Goal: Task Accomplishment & Management: Manage account settings

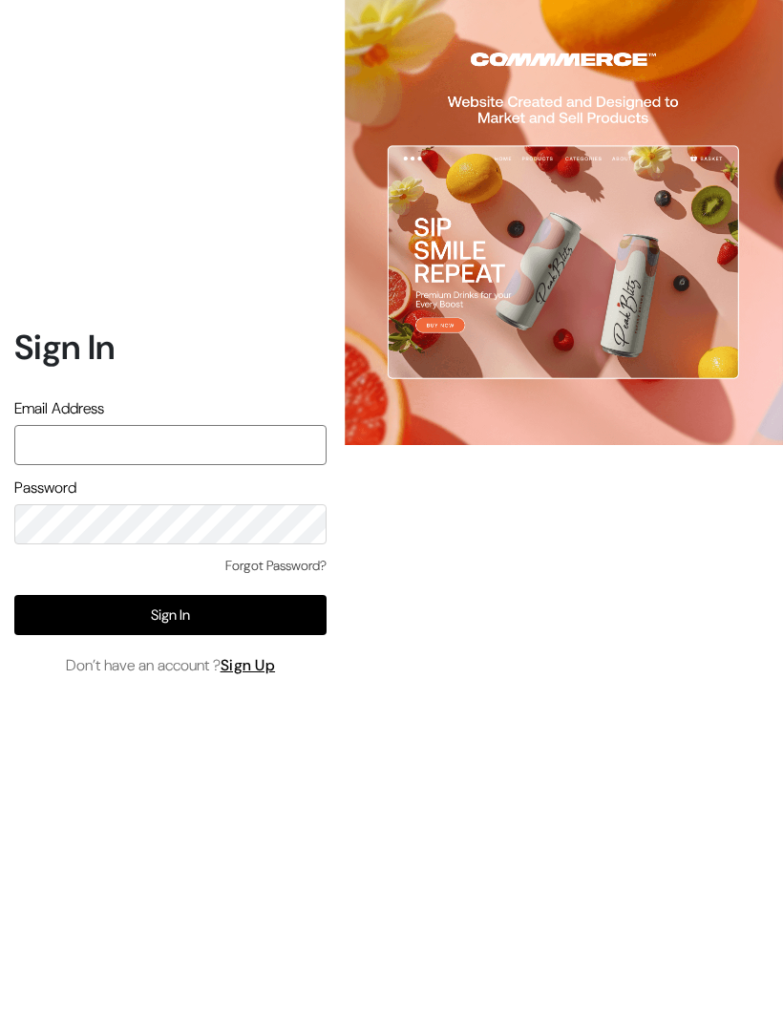
type input "varnambyaadhira@gmail.com"
click at [285, 635] on button "Sign In" at bounding box center [170, 615] width 312 height 40
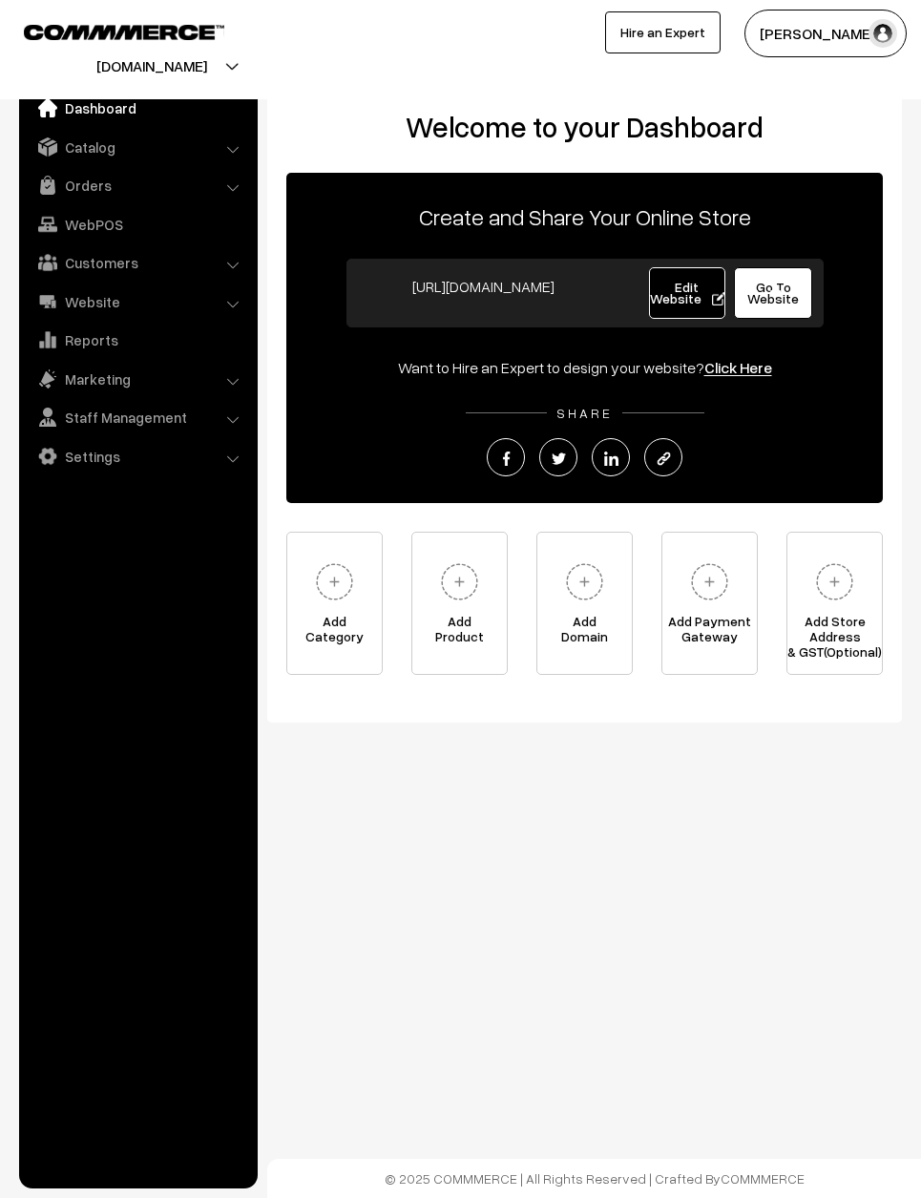
click at [105, 176] on link "Orders" at bounding box center [137, 185] width 227 height 34
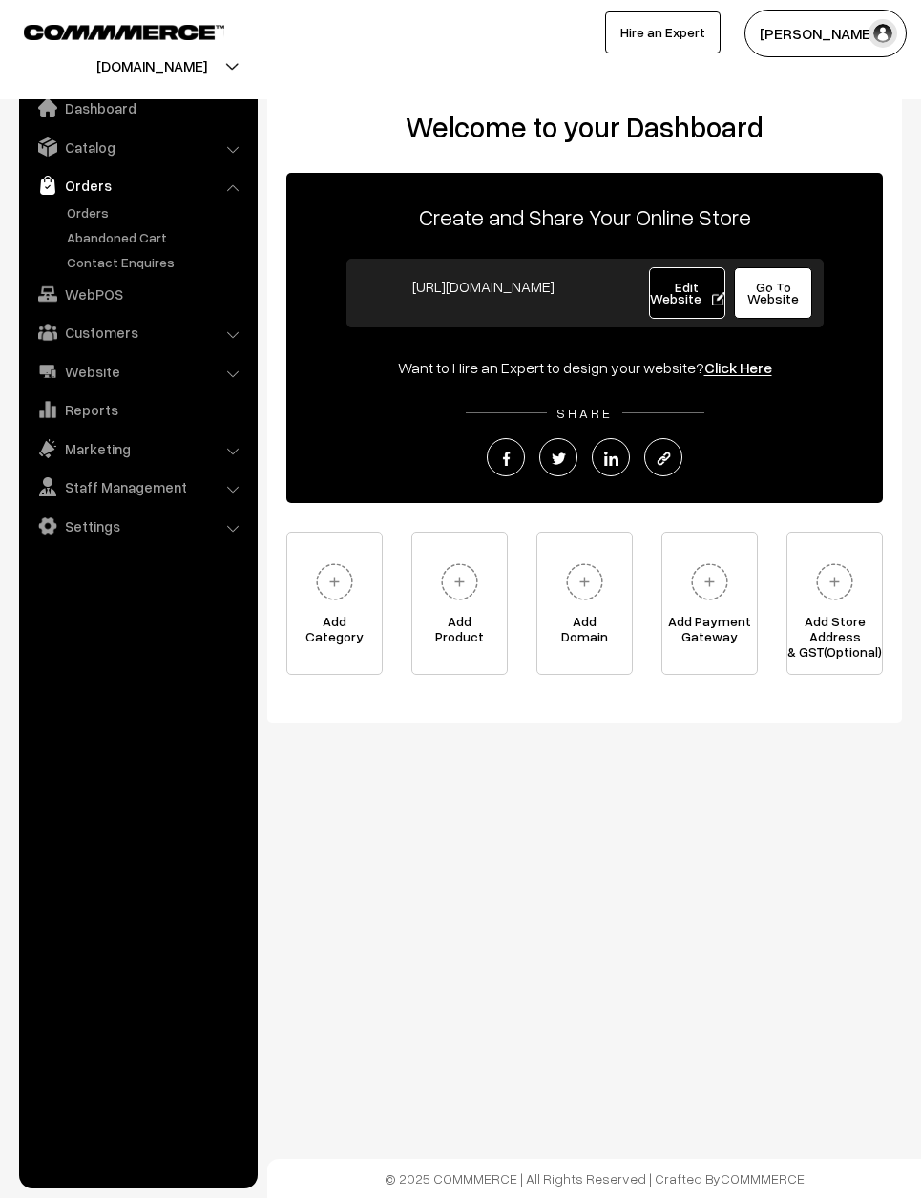
click at [103, 208] on link "Orders" at bounding box center [156, 212] width 189 height 20
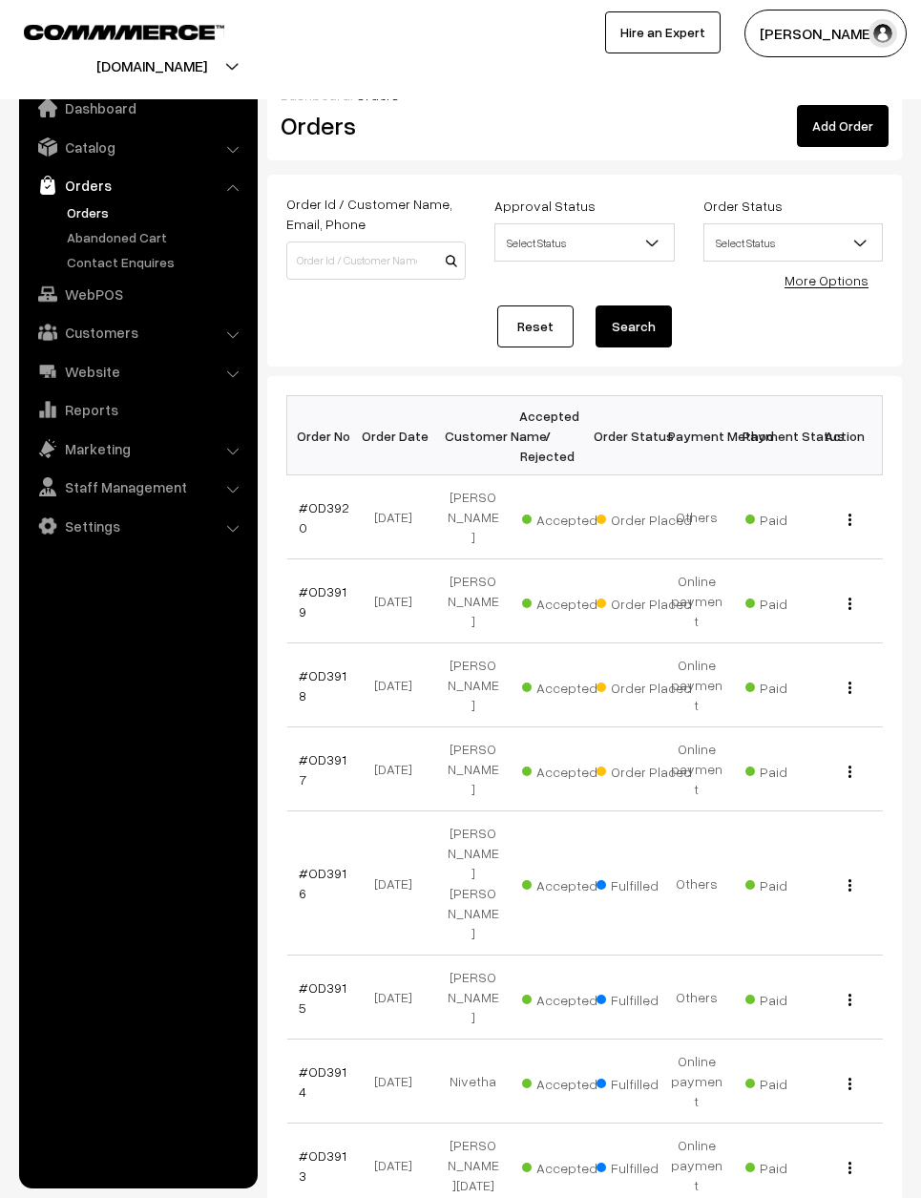
click at [321, 751] on link "#OD3917" at bounding box center [323, 769] width 48 height 36
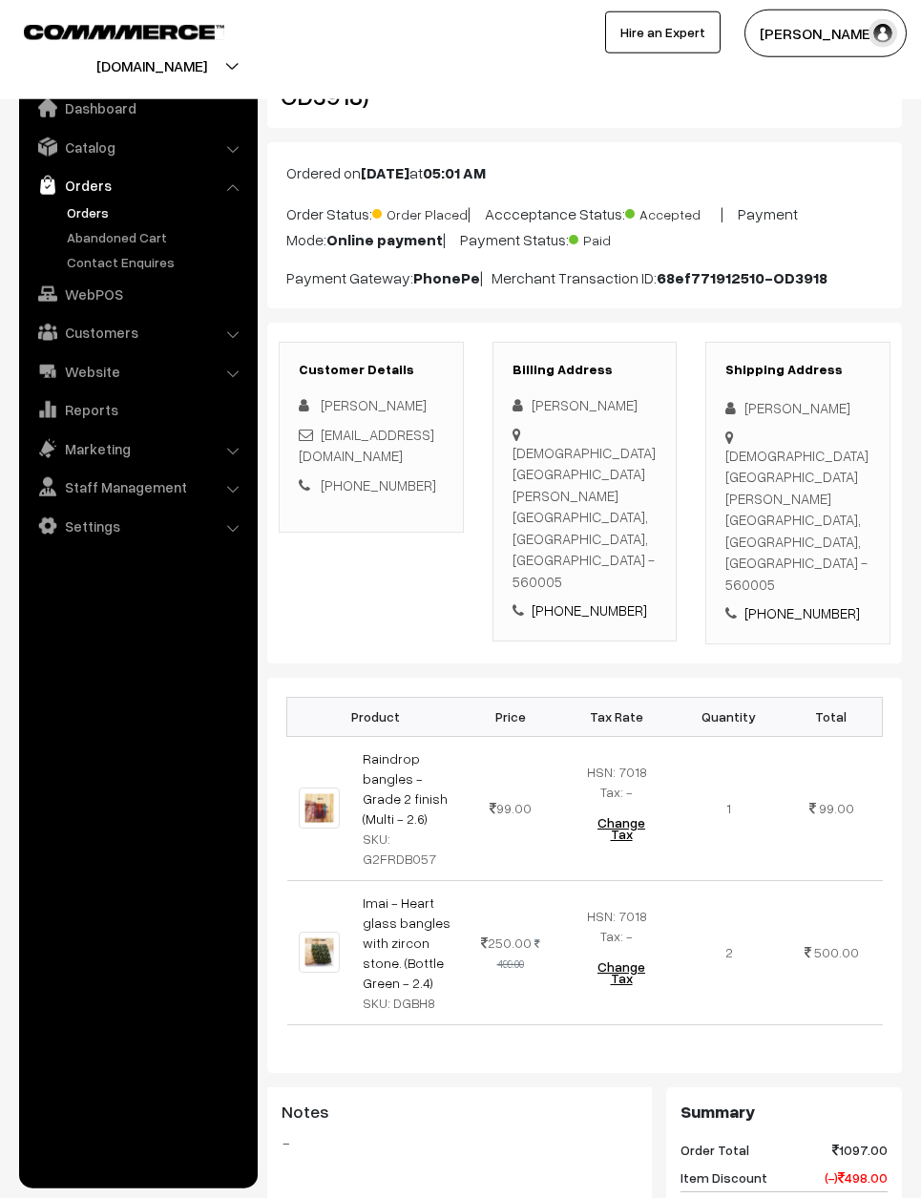
scroll to position [58, 0]
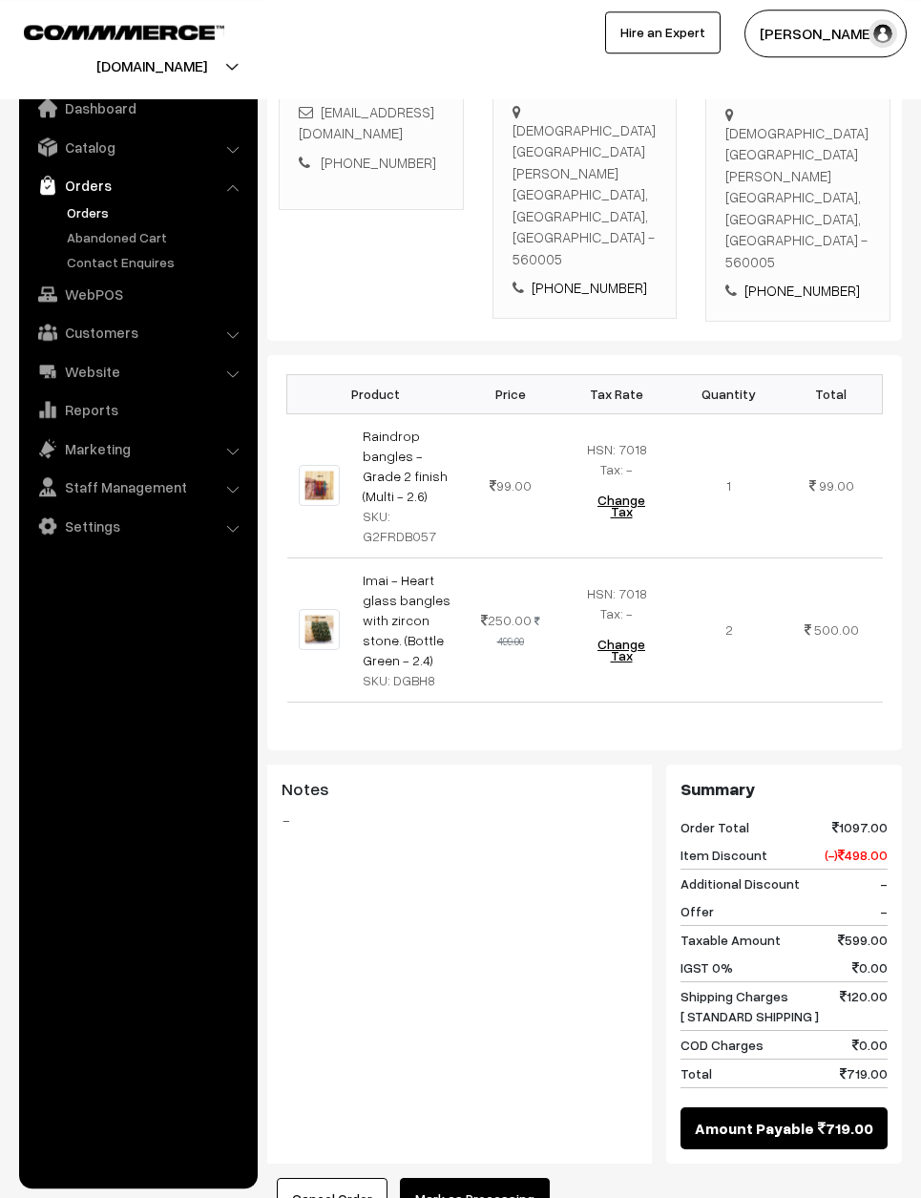
click at [519, 1178] on button "Mark as Processing" at bounding box center [475, 1199] width 150 height 42
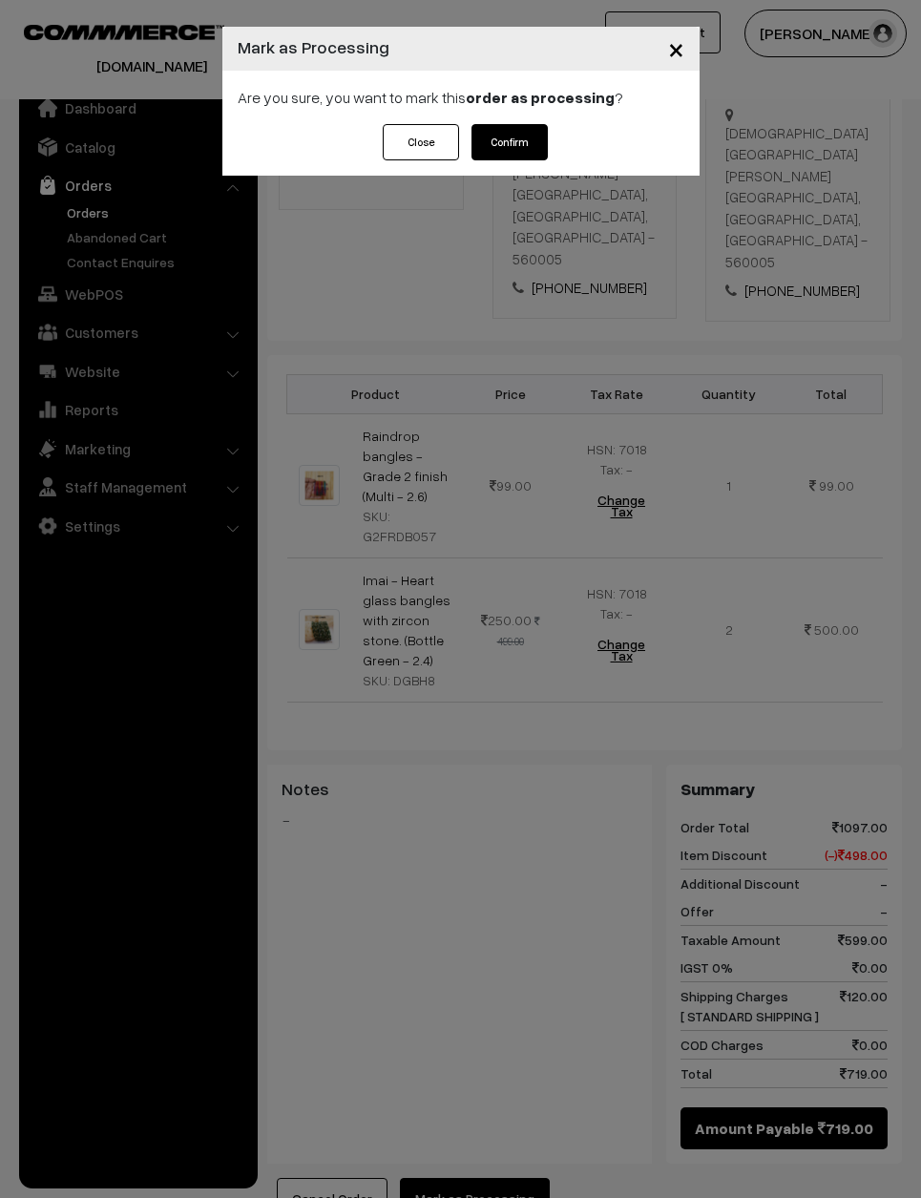
click at [510, 132] on button "Confirm" at bounding box center [510, 142] width 76 height 36
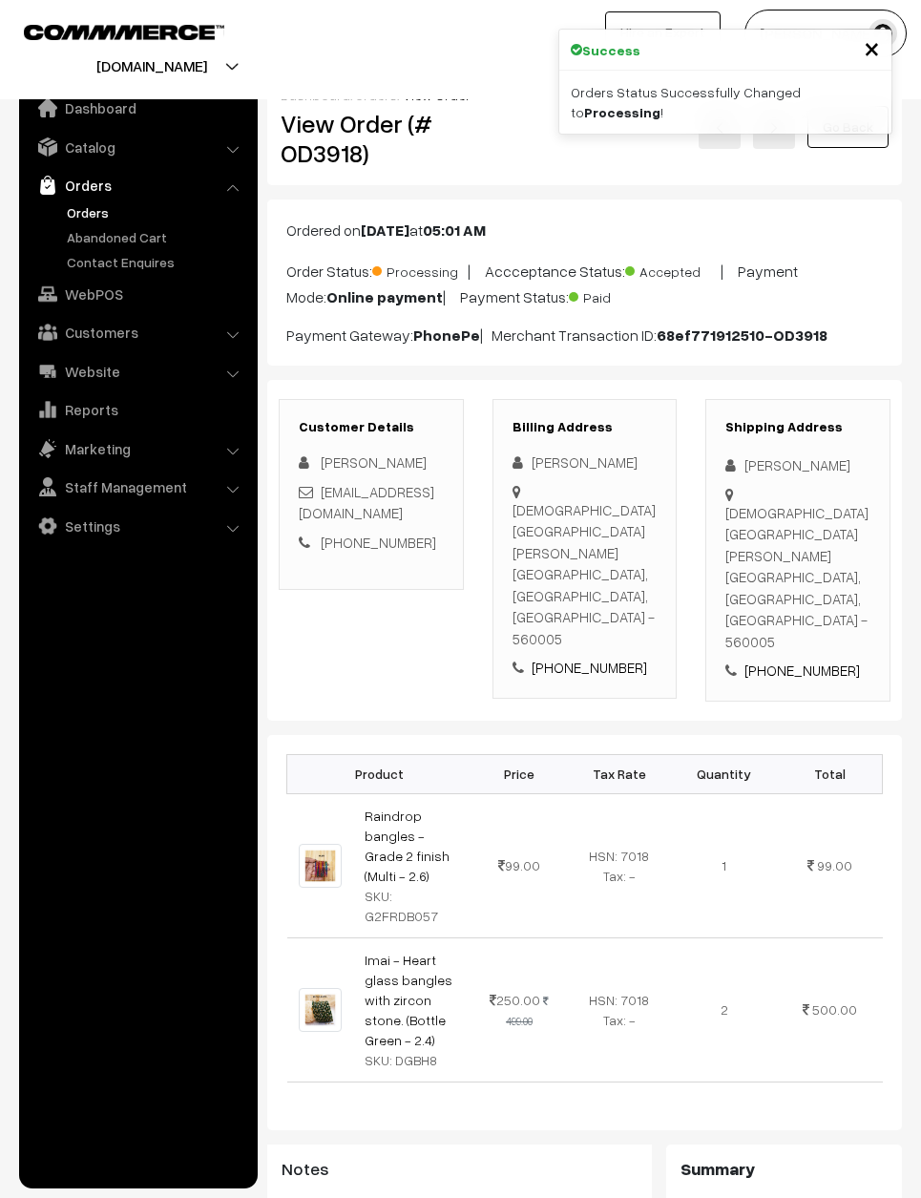
scroll to position [516, 0]
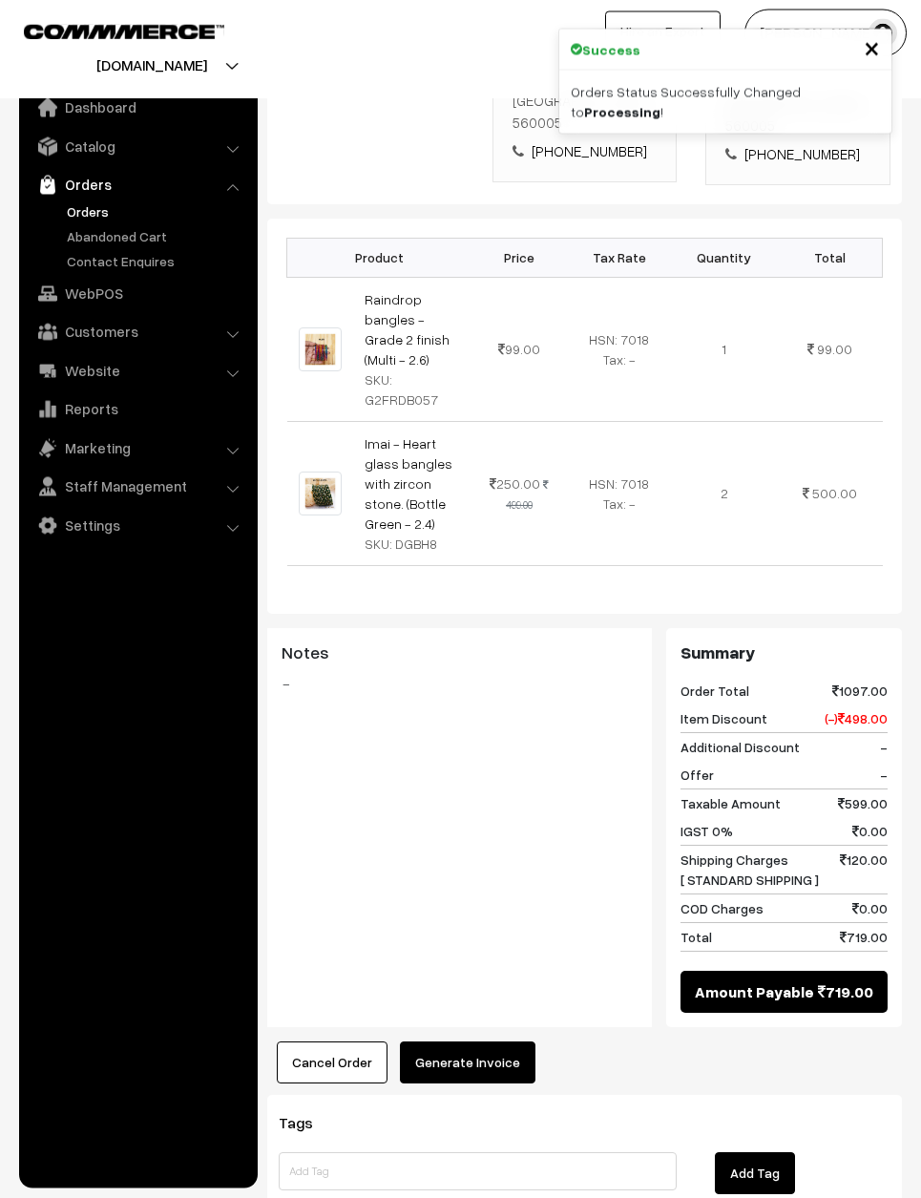
click at [514, 1043] on button "Generate Invoice" at bounding box center [468, 1064] width 136 height 42
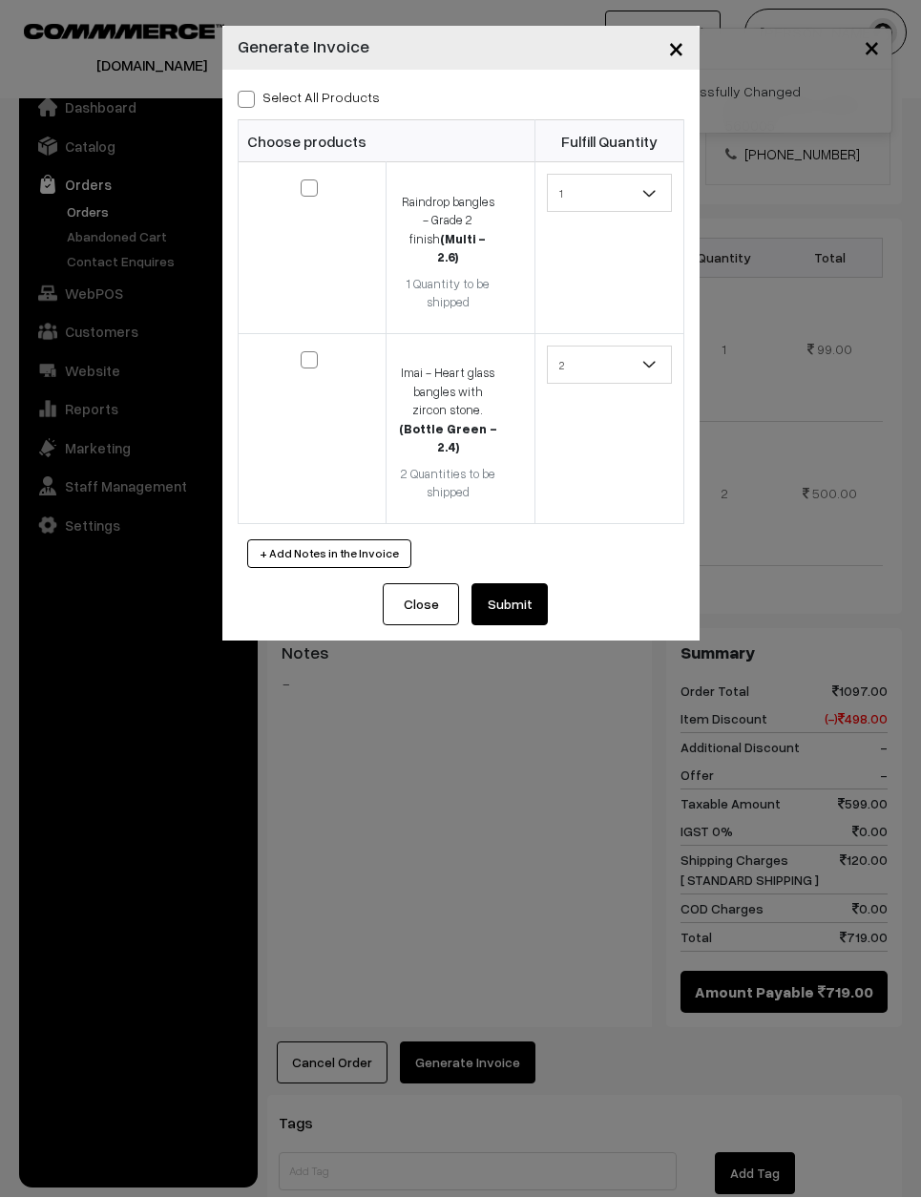
click at [252, 71] on div "Select All Products Choose products Fulfill Quantity 1 1 2 1 2" at bounding box center [460, 328] width 477 height 514
click at [258, 93] on label "Select All Products" at bounding box center [309, 98] width 142 height 20
click at [250, 93] on input "Select All Products" at bounding box center [244, 97] width 12 height 12
checkbox input "true"
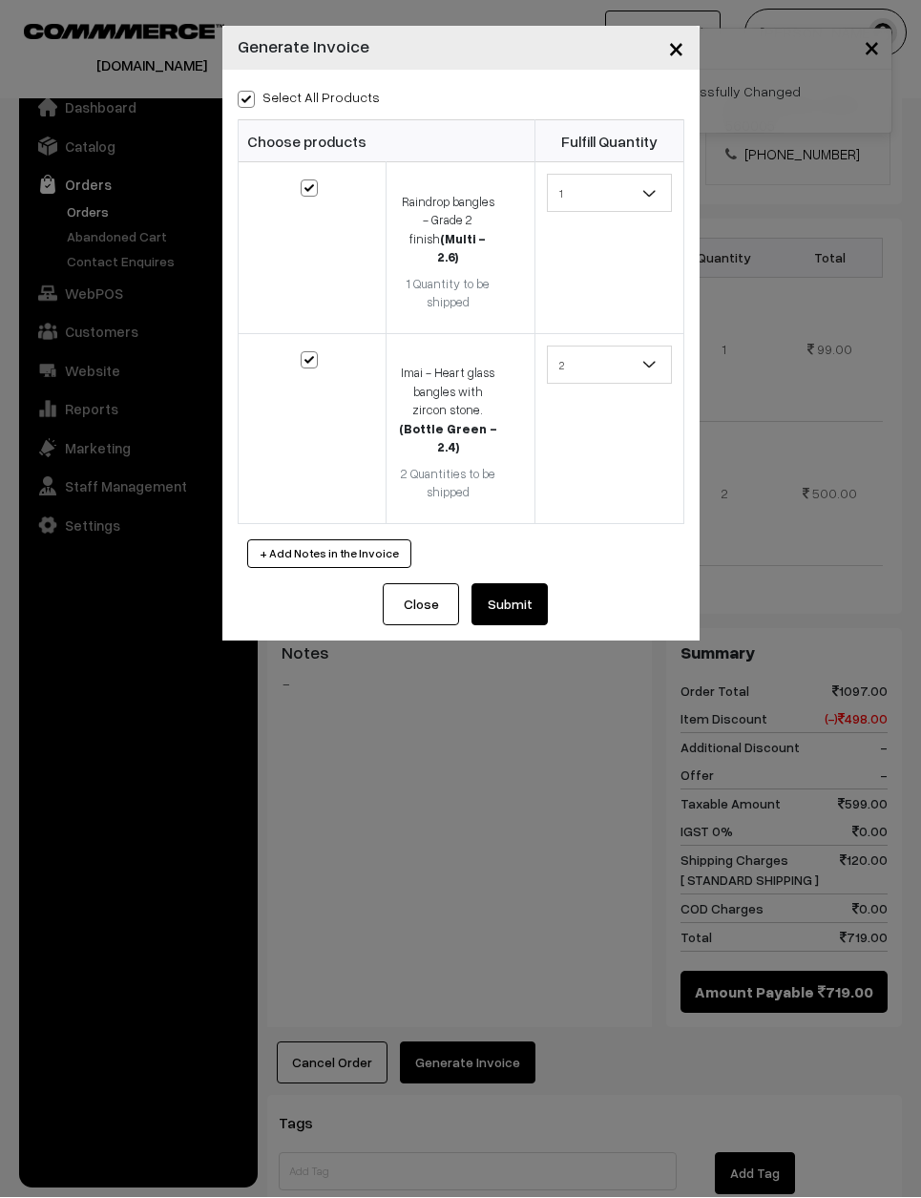
checkbox input "true"
click at [543, 584] on button "Submit" at bounding box center [510, 605] width 76 height 42
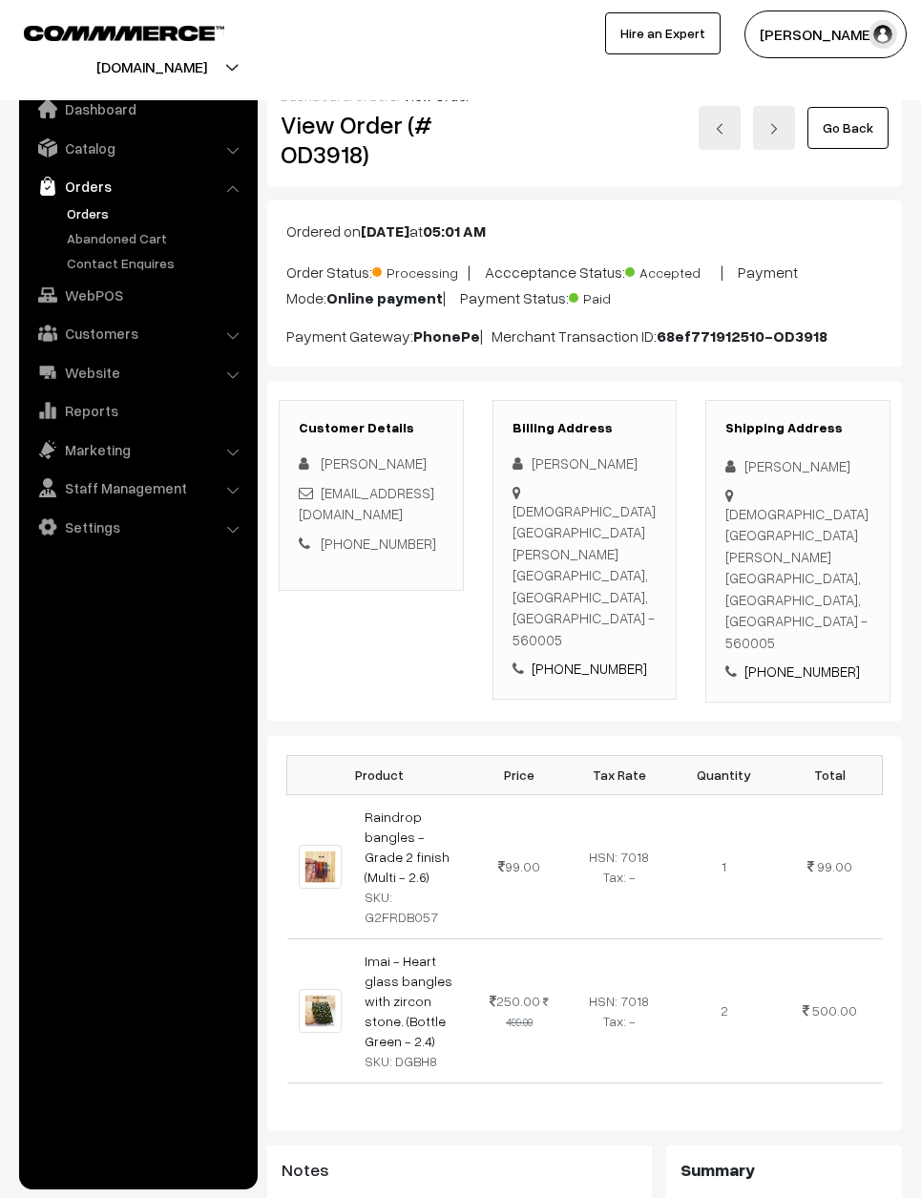
click at [727, 119] on link at bounding box center [720, 127] width 42 height 44
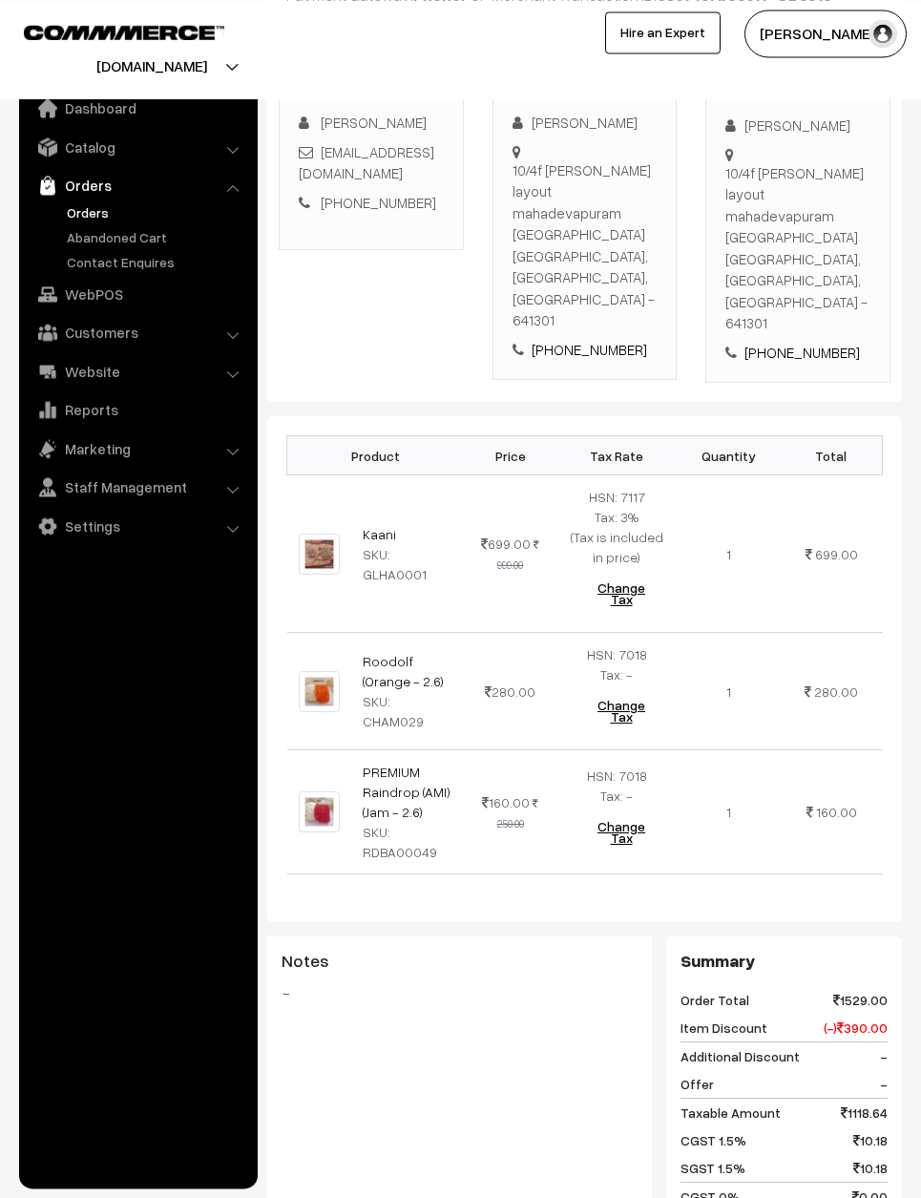
scroll to position [342, 0]
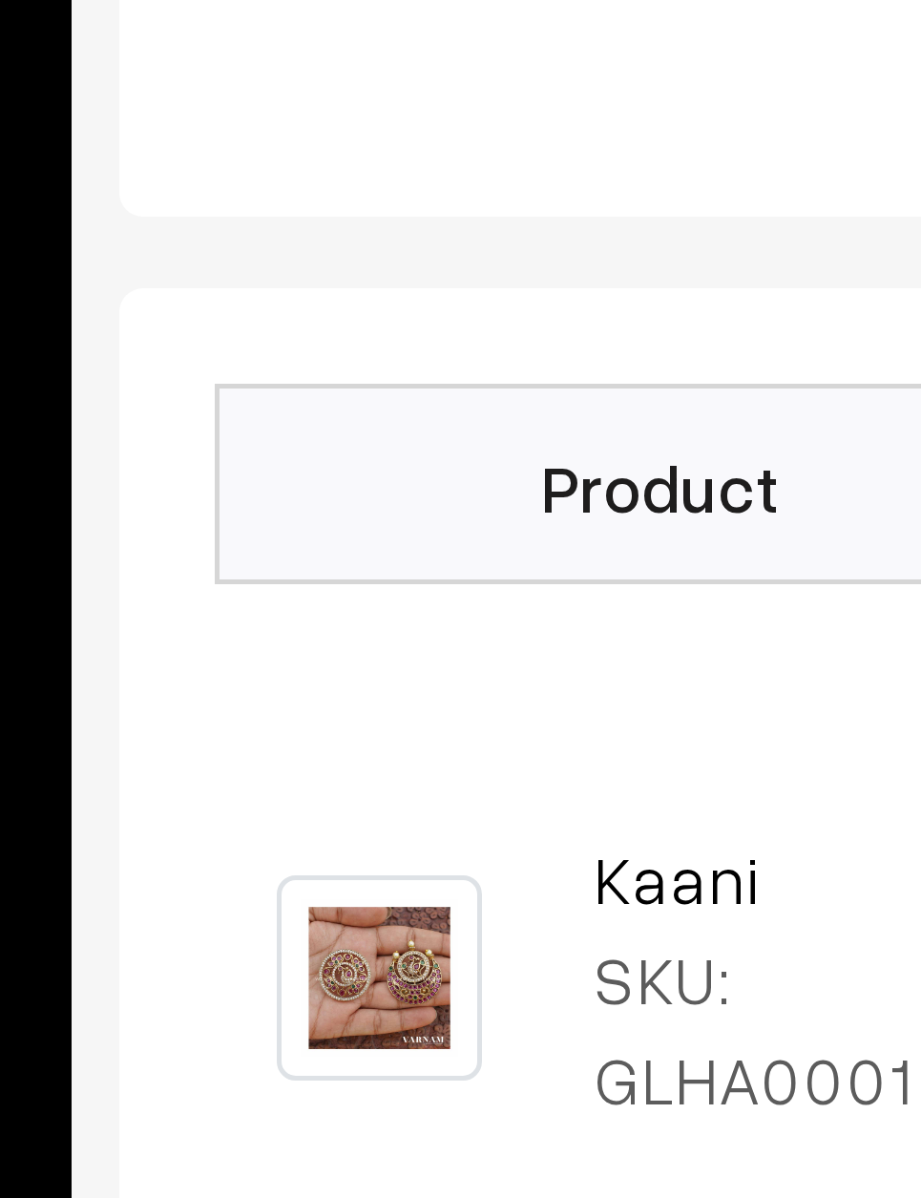
click at [363, 651] on link "Roodolf (Orange - 2.6)" at bounding box center [403, 669] width 81 height 36
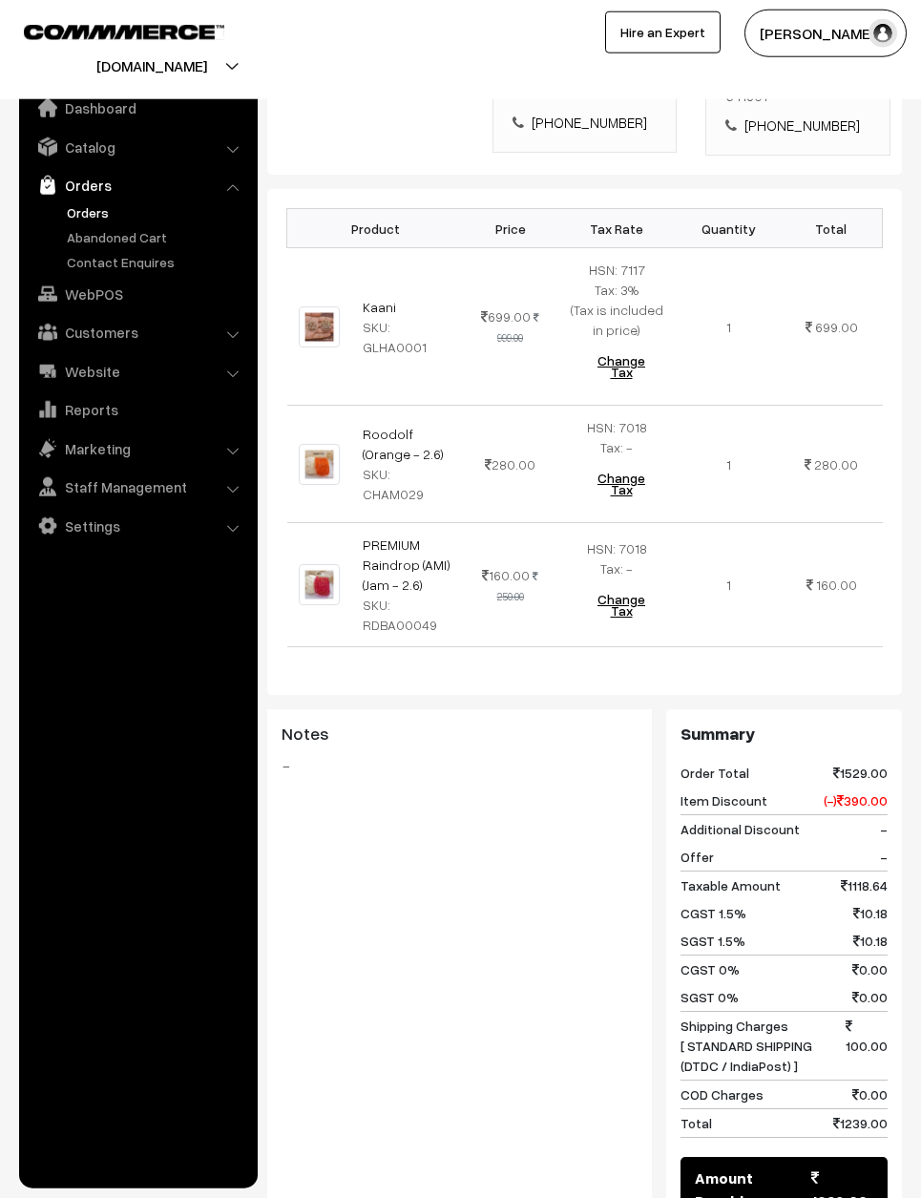
scroll to position [766, 0]
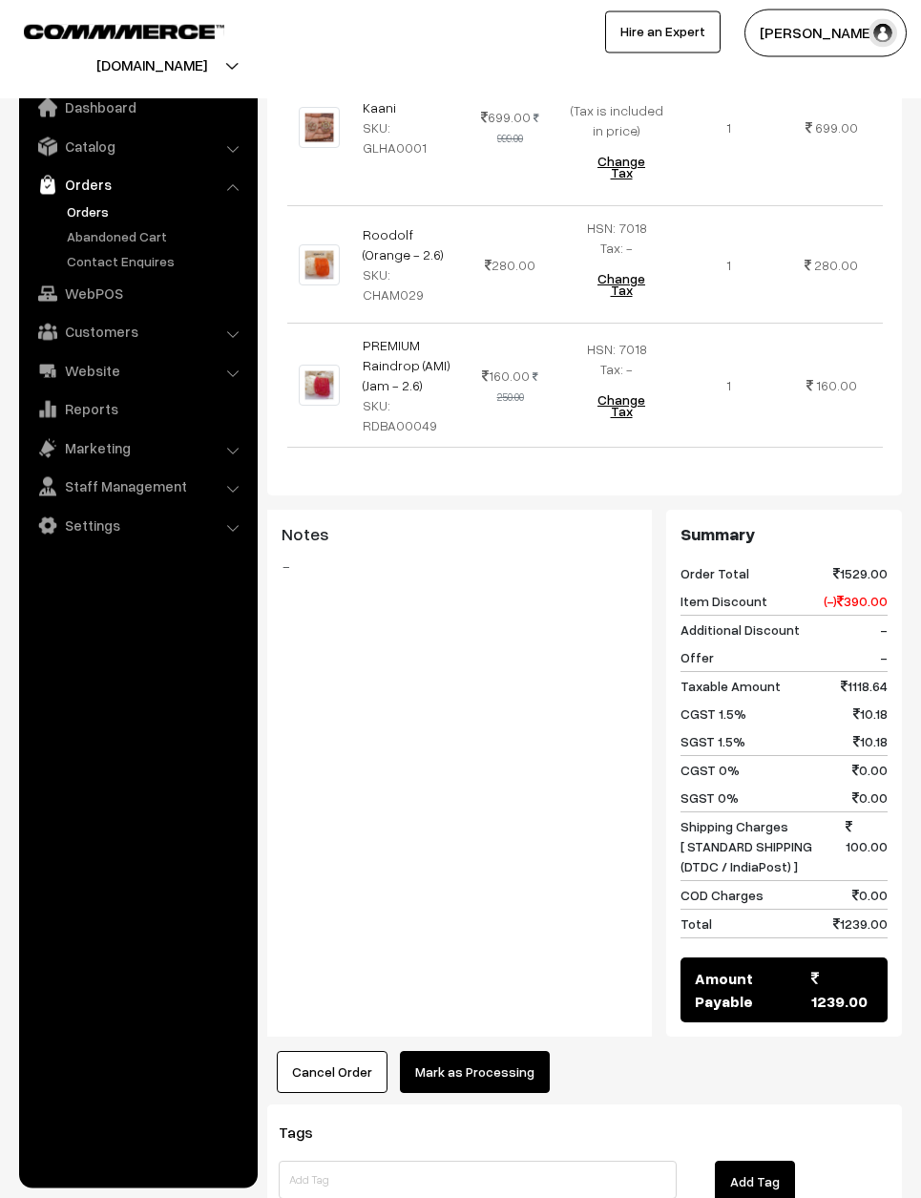
click at [506, 1052] on button "Mark as Processing" at bounding box center [475, 1073] width 150 height 42
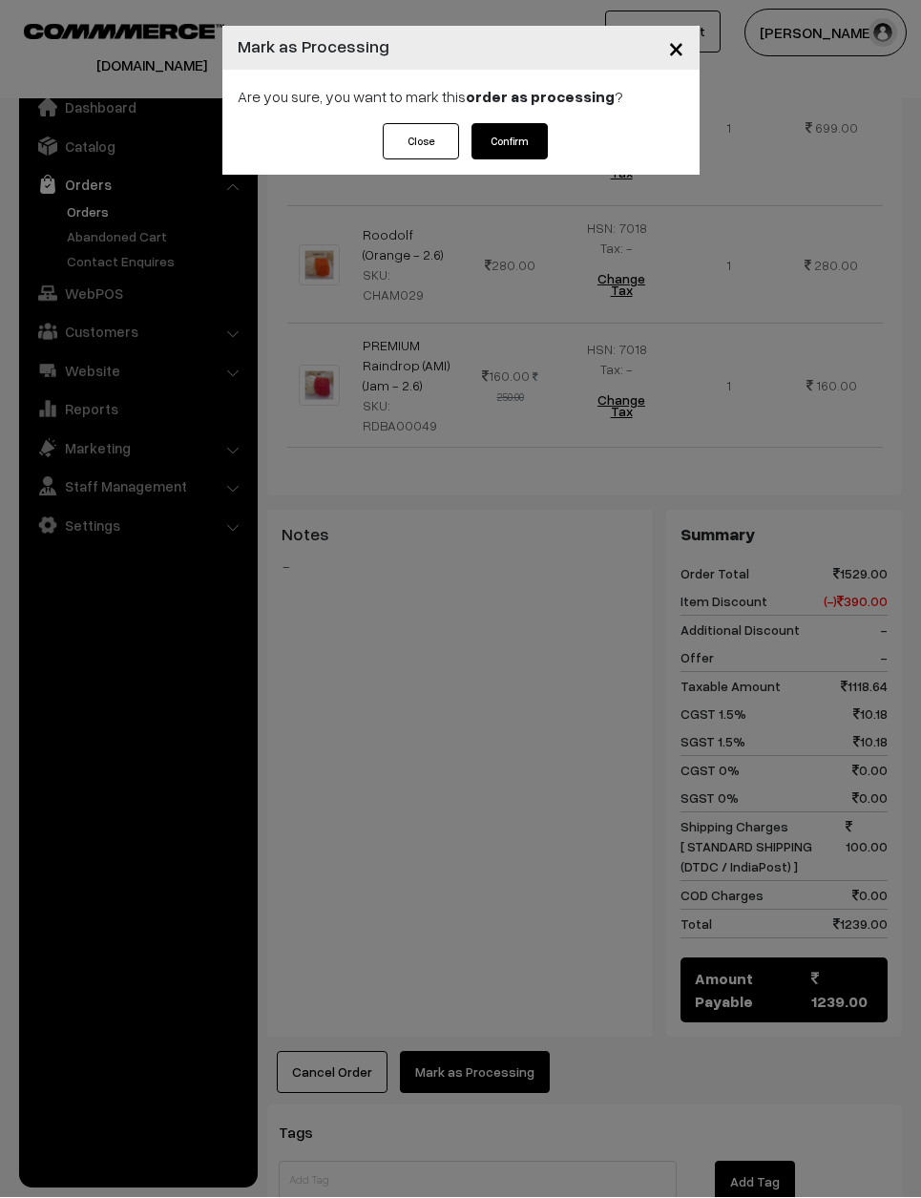
click at [530, 144] on button "Confirm" at bounding box center [510, 142] width 76 height 36
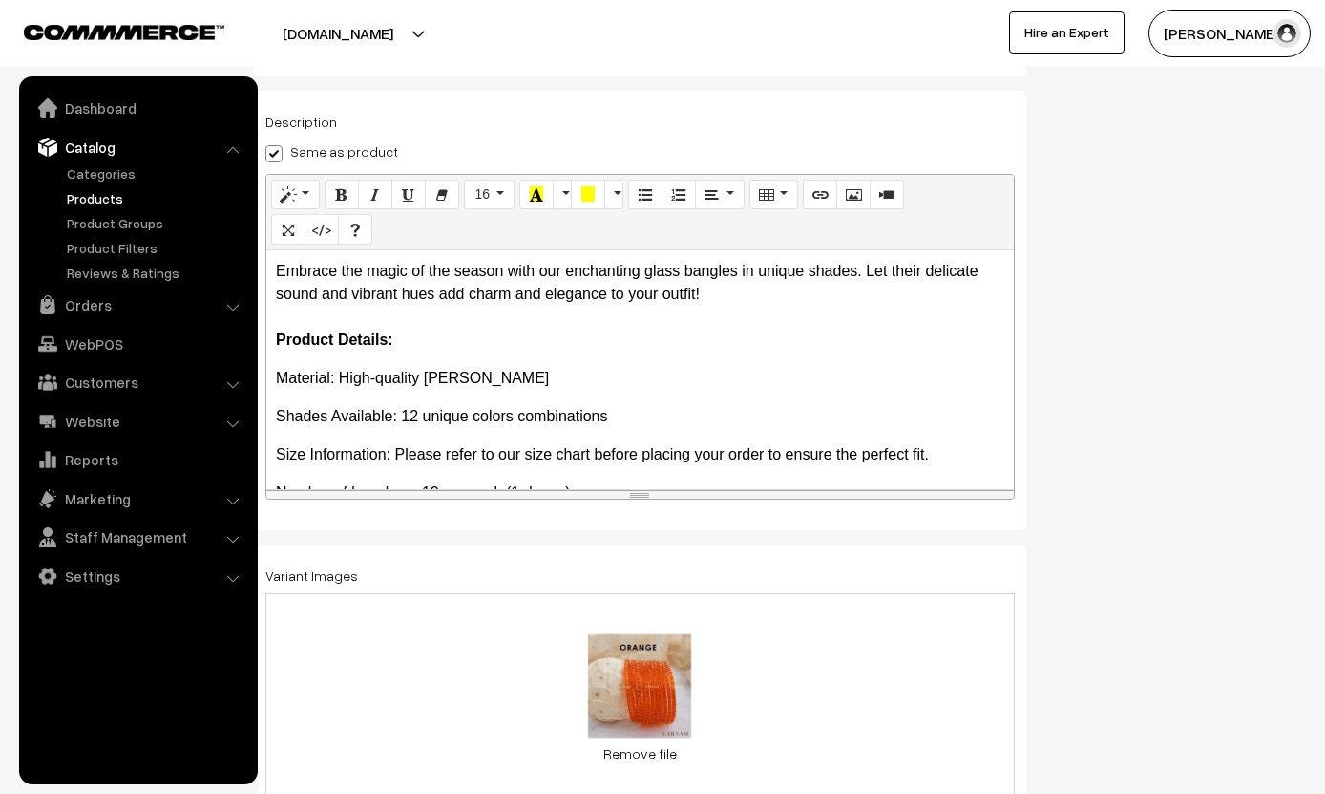
scroll to position [0, 13]
click at [1208, 27] on button "[PERSON_NAME]" at bounding box center [1230, 34] width 162 height 48
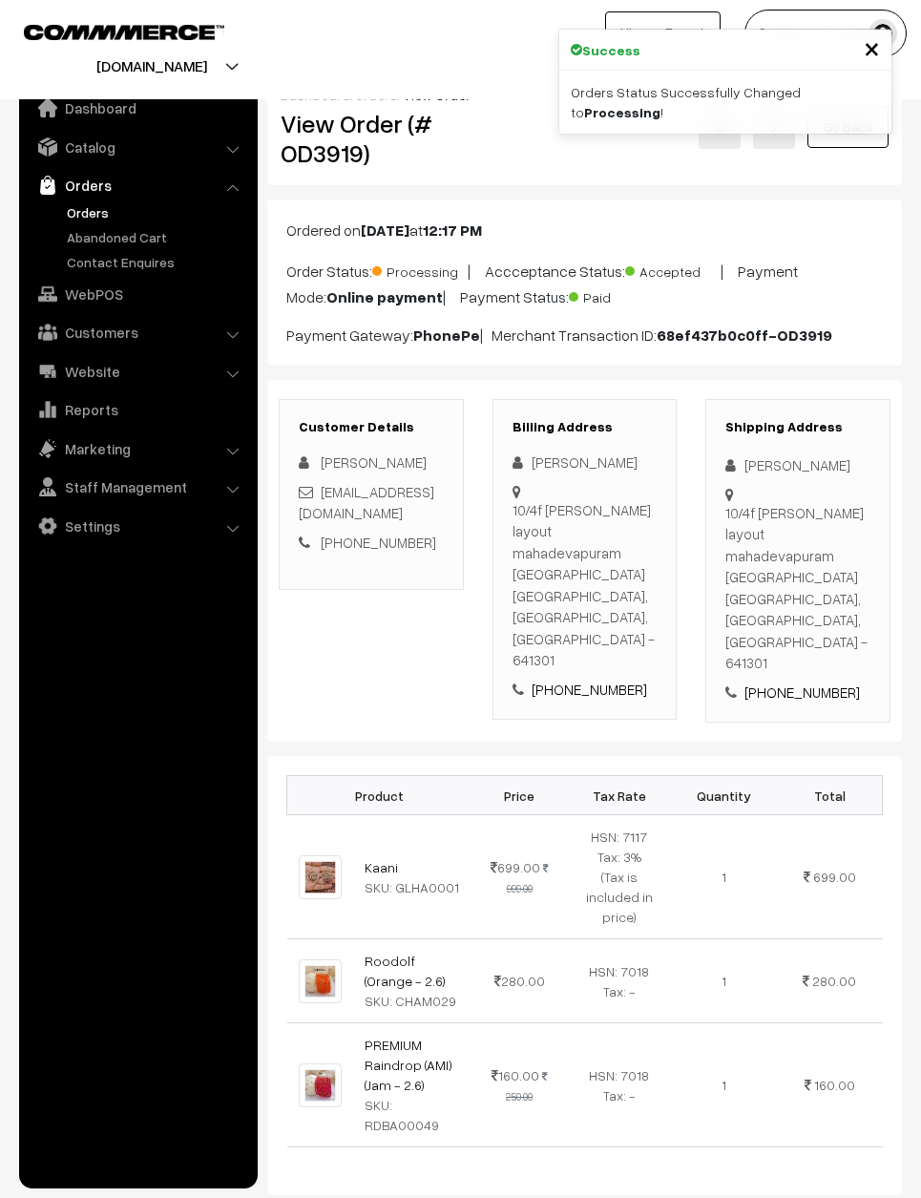
scroll to position [533, 0]
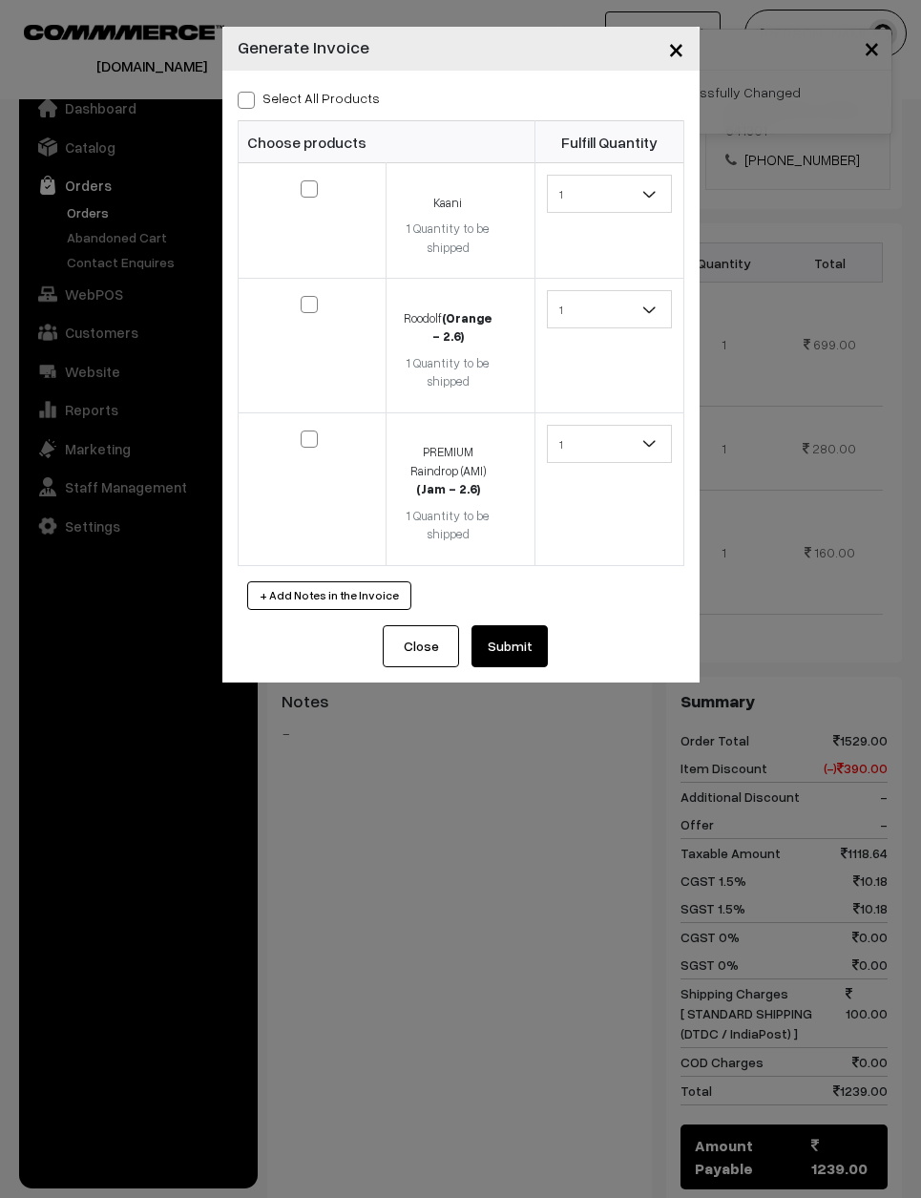
click at [246, 108] on label "Select All Products" at bounding box center [309, 98] width 142 height 20
click at [246, 103] on input "Select All Products" at bounding box center [244, 97] width 12 height 12
checkbox input "true"
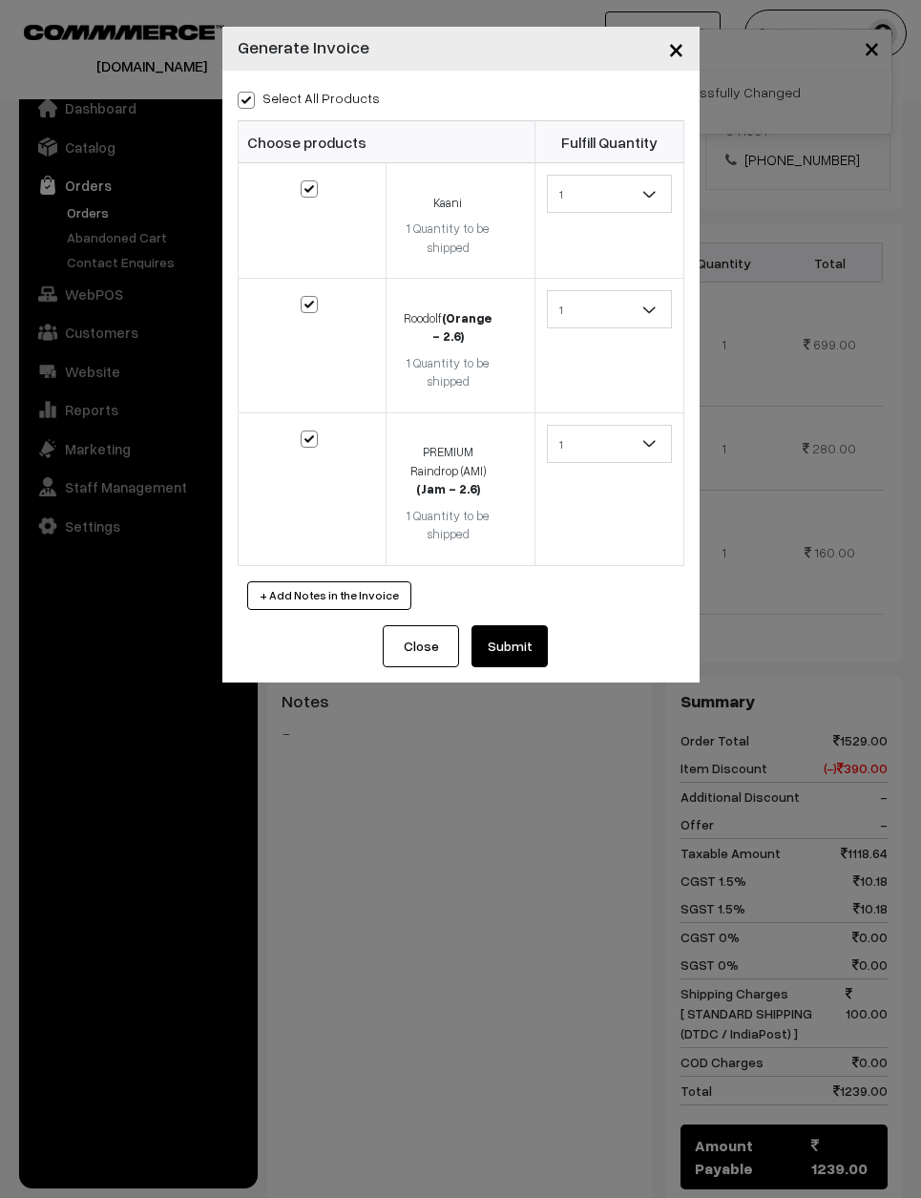
checkbox input "true"
click at [537, 625] on button "Submit" at bounding box center [510, 646] width 76 height 42
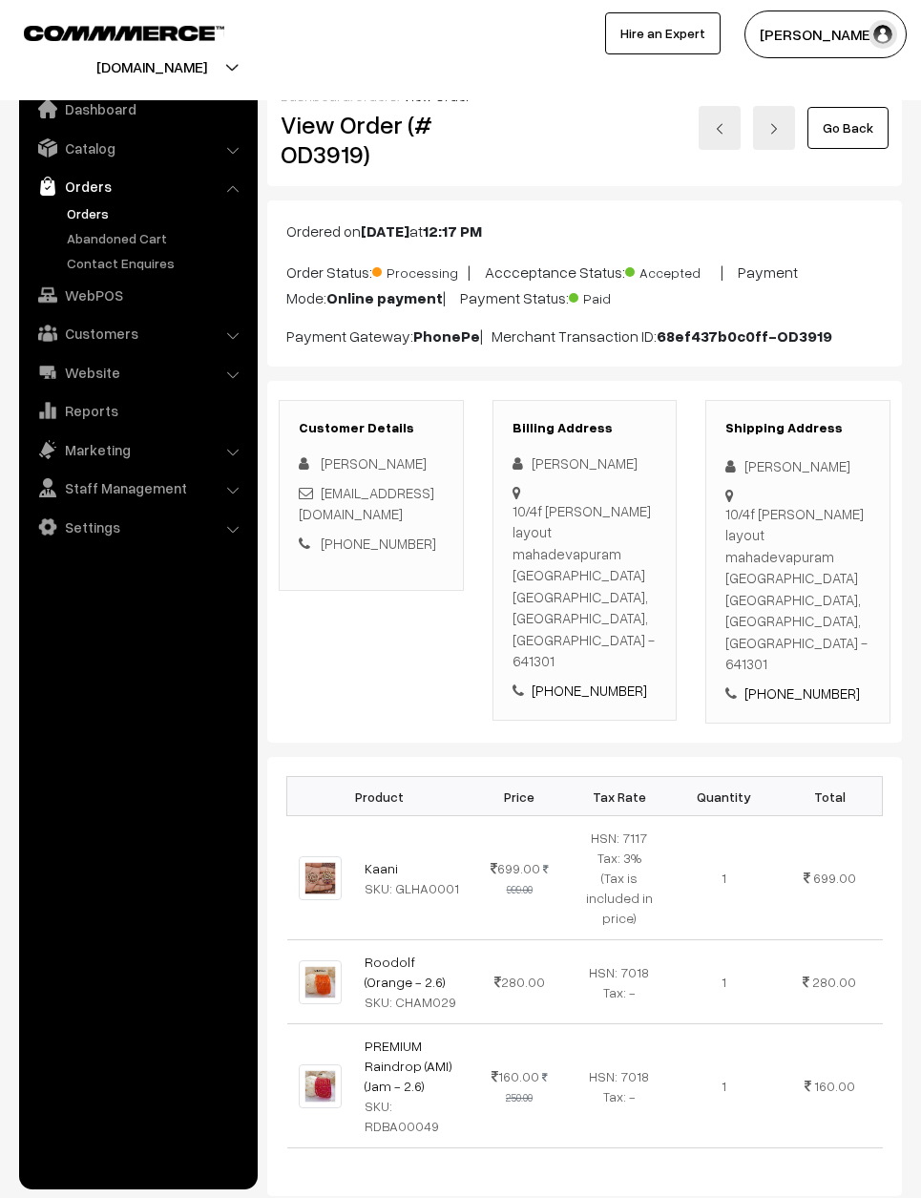
click at [726, 120] on link at bounding box center [720, 127] width 42 height 44
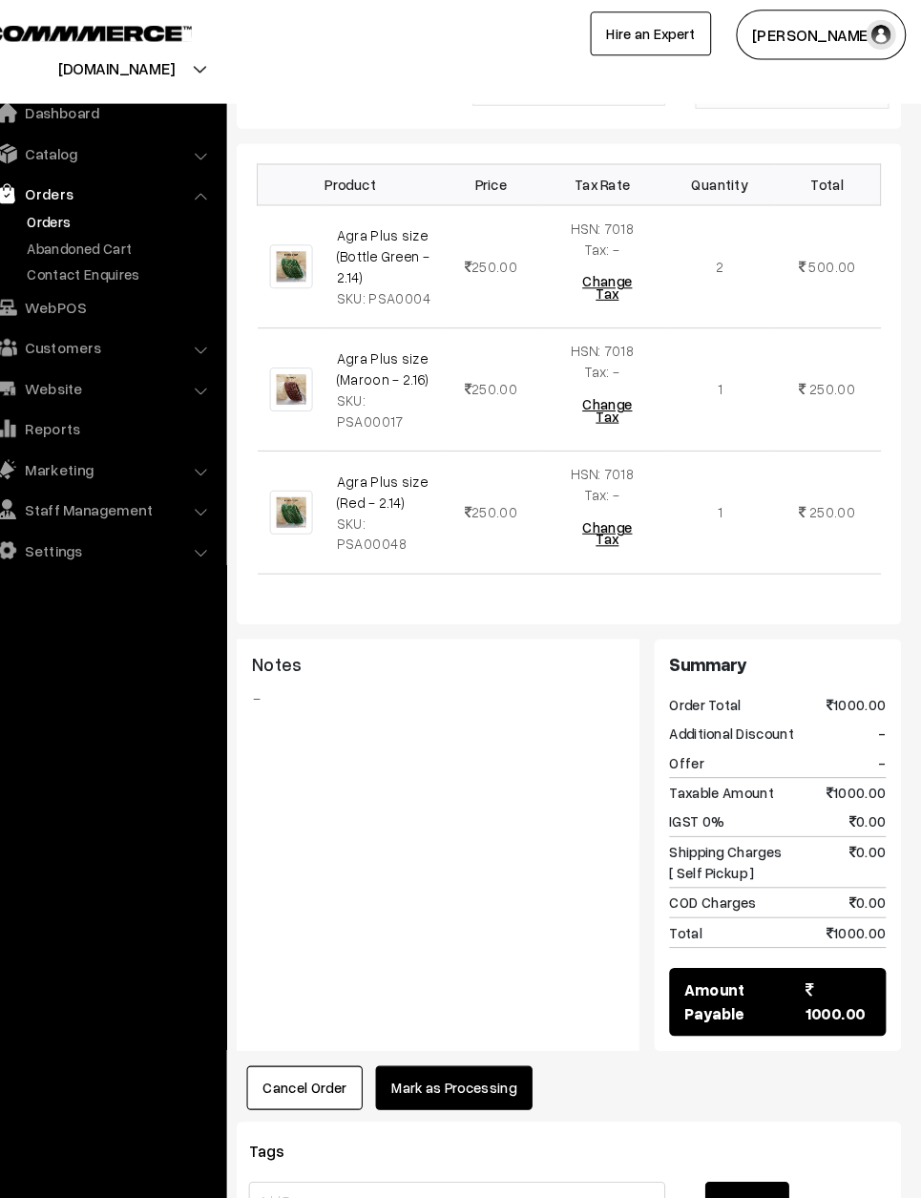
scroll to position [558, 0]
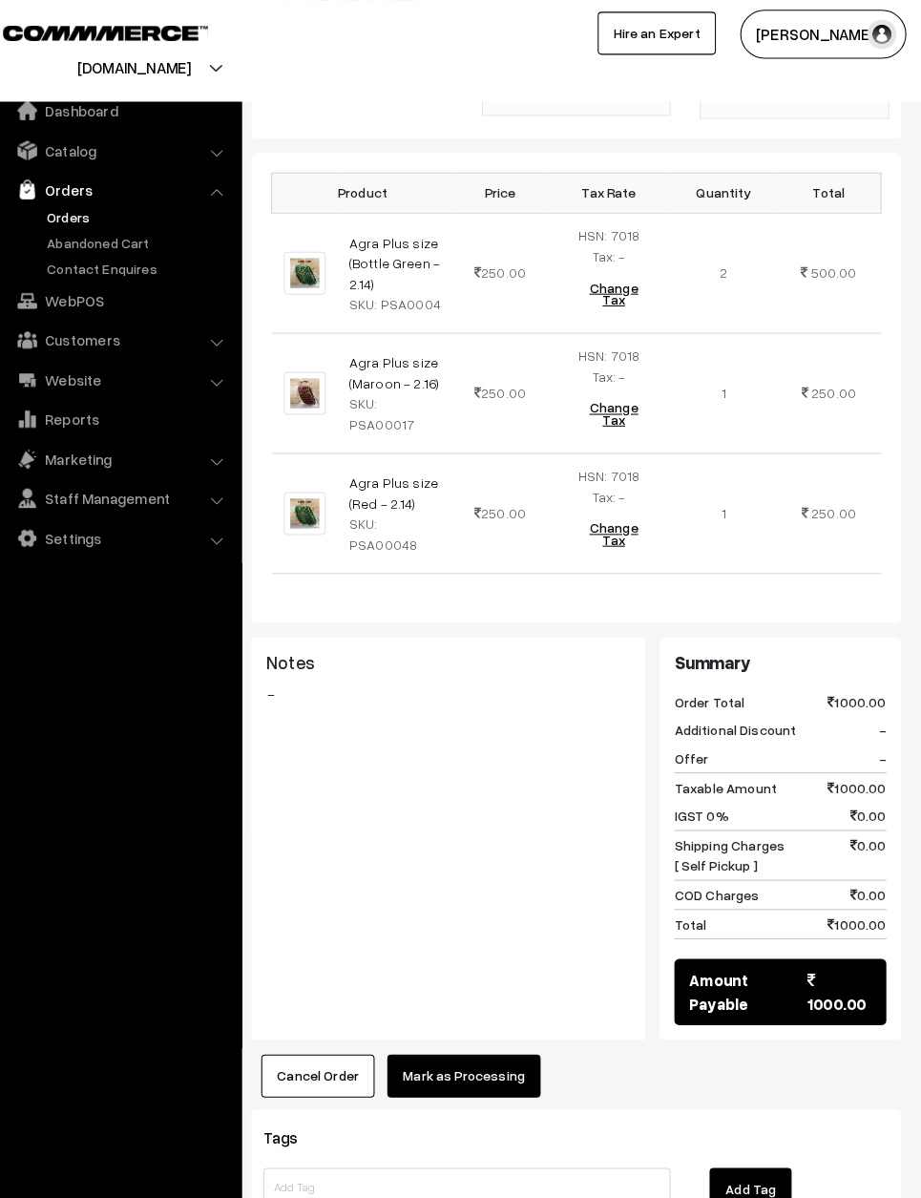
click at [484, 1031] on button "Mark as Processing" at bounding box center [475, 1052] width 150 height 42
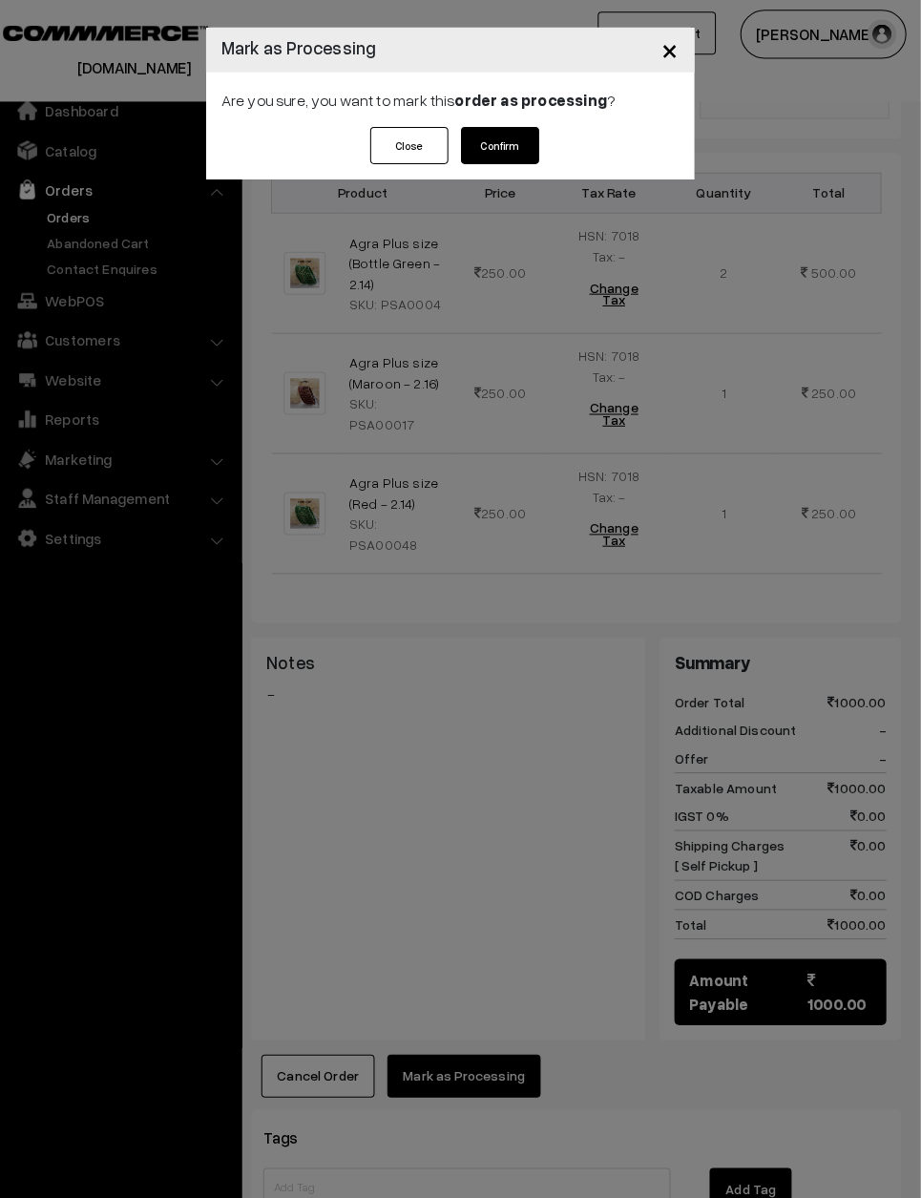
click at [509, 145] on button "Confirm" at bounding box center [510, 142] width 76 height 36
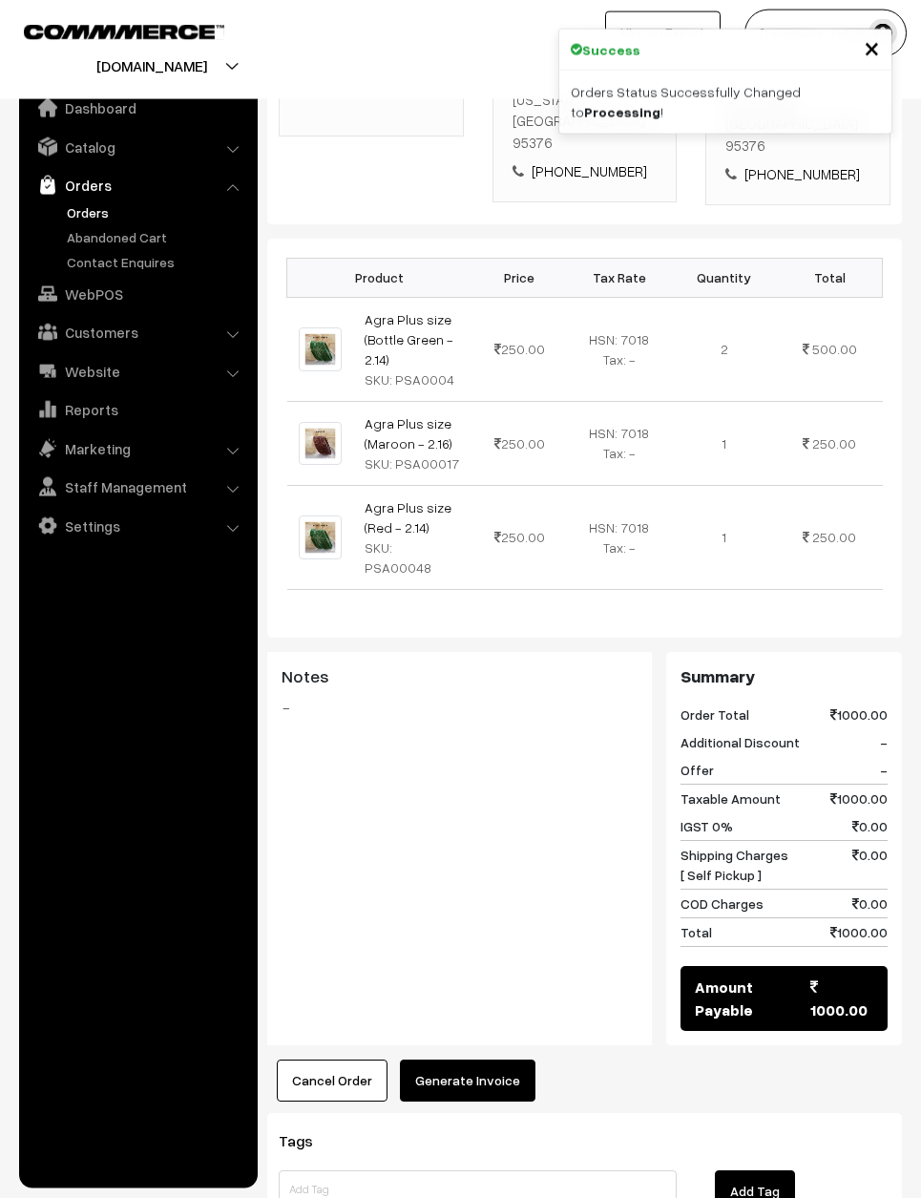
scroll to position [472, 0]
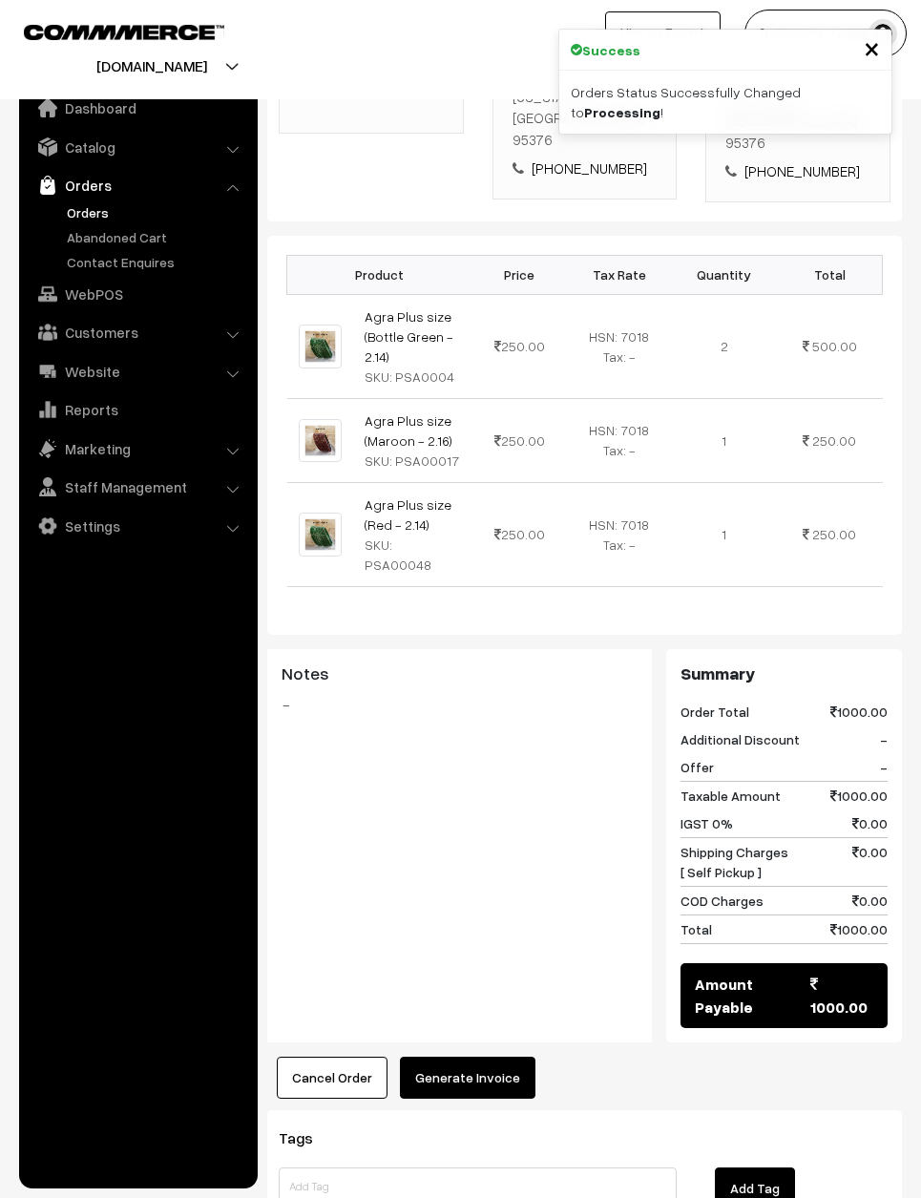
click at [501, 1057] on button "Generate Invoice" at bounding box center [468, 1078] width 136 height 42
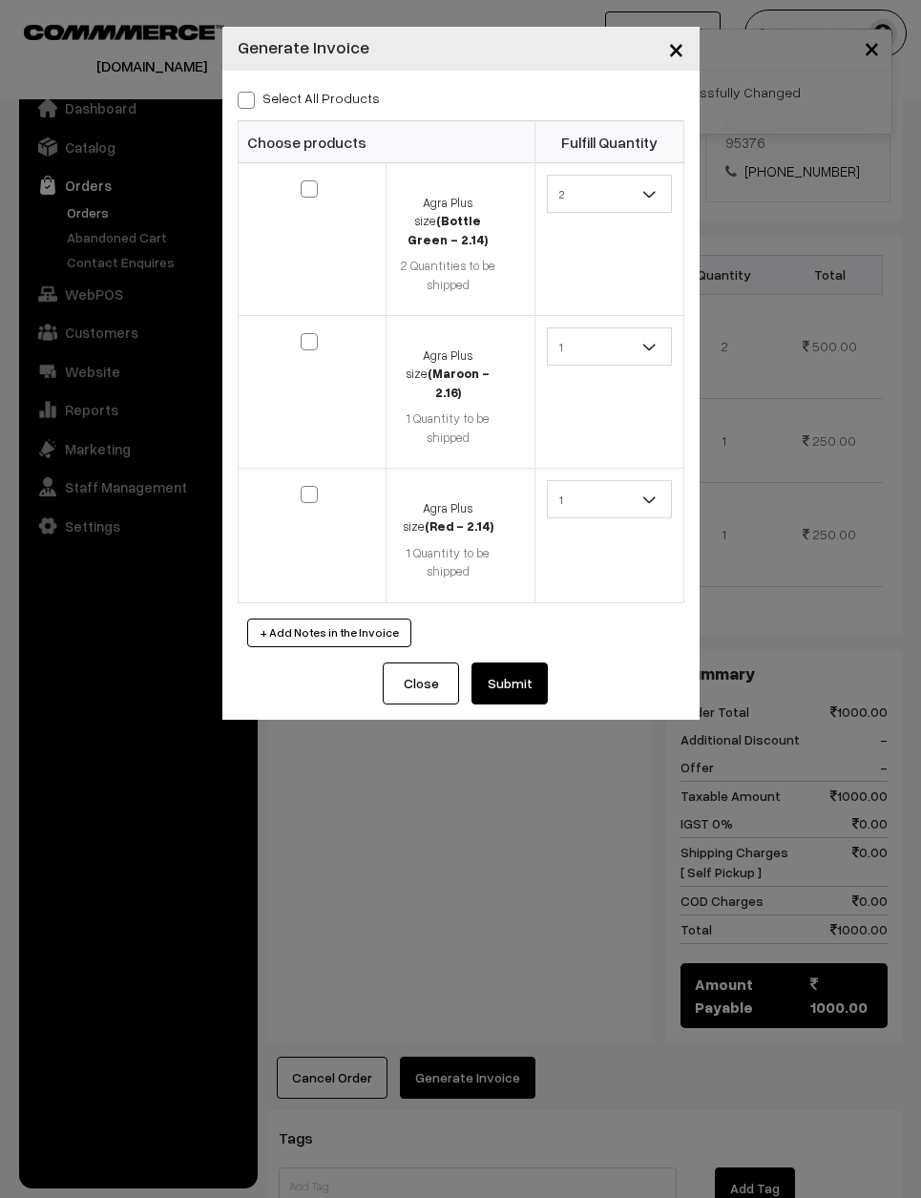
click at [222, 103] on div "Select All Products Choose products Fulfill Quantity 2 1 2 1 1" at bounding box center [460, 367] width 477 height 592
click at [259, 93] on label "Select All Products" at bounding box center [309, 98] width 142 height 20
click at [250, 93] on input "Select All Products" at bounding box center [244, 97] width 12 height 12
checkbox input "true"
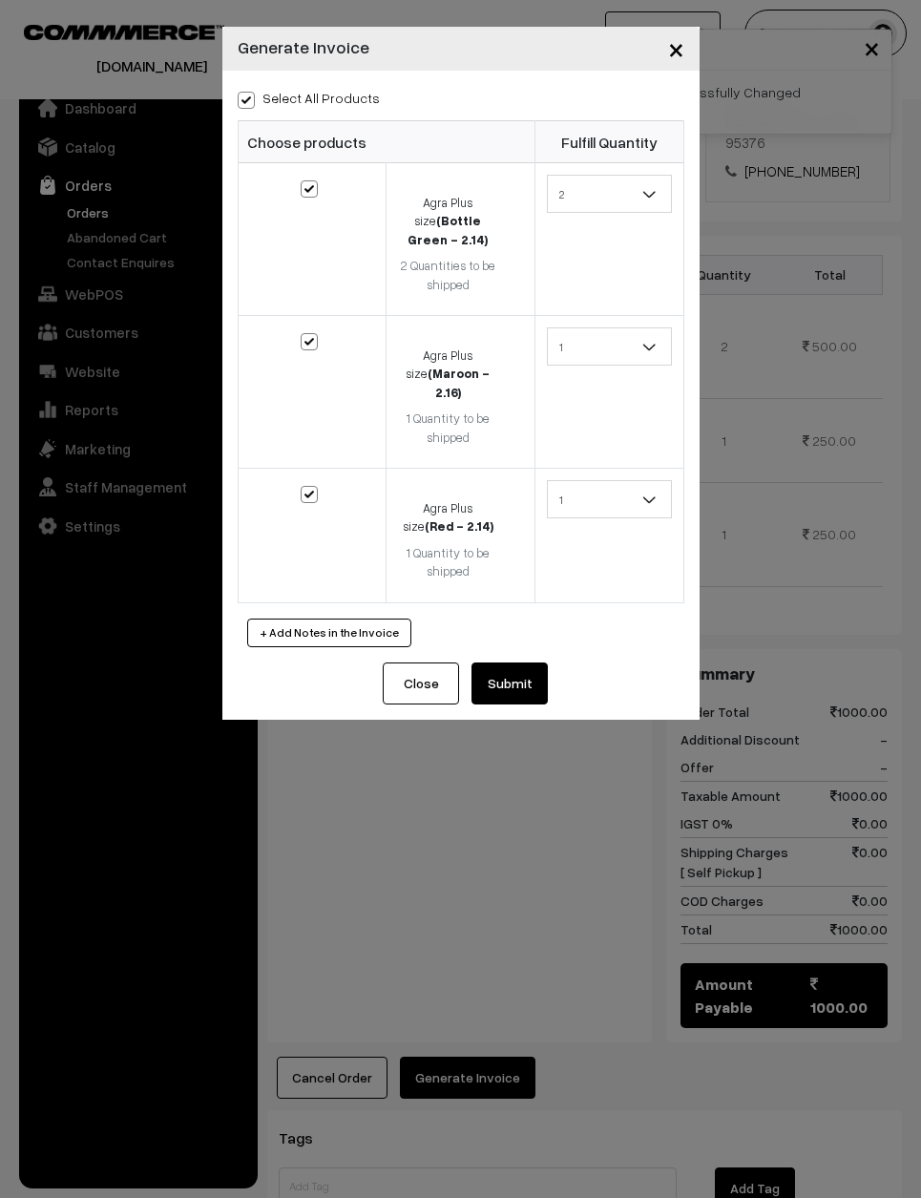
checkbox input "true"
click at [502, 663] on button "Submit" at bounding box center [510, 684] width 76 height 42
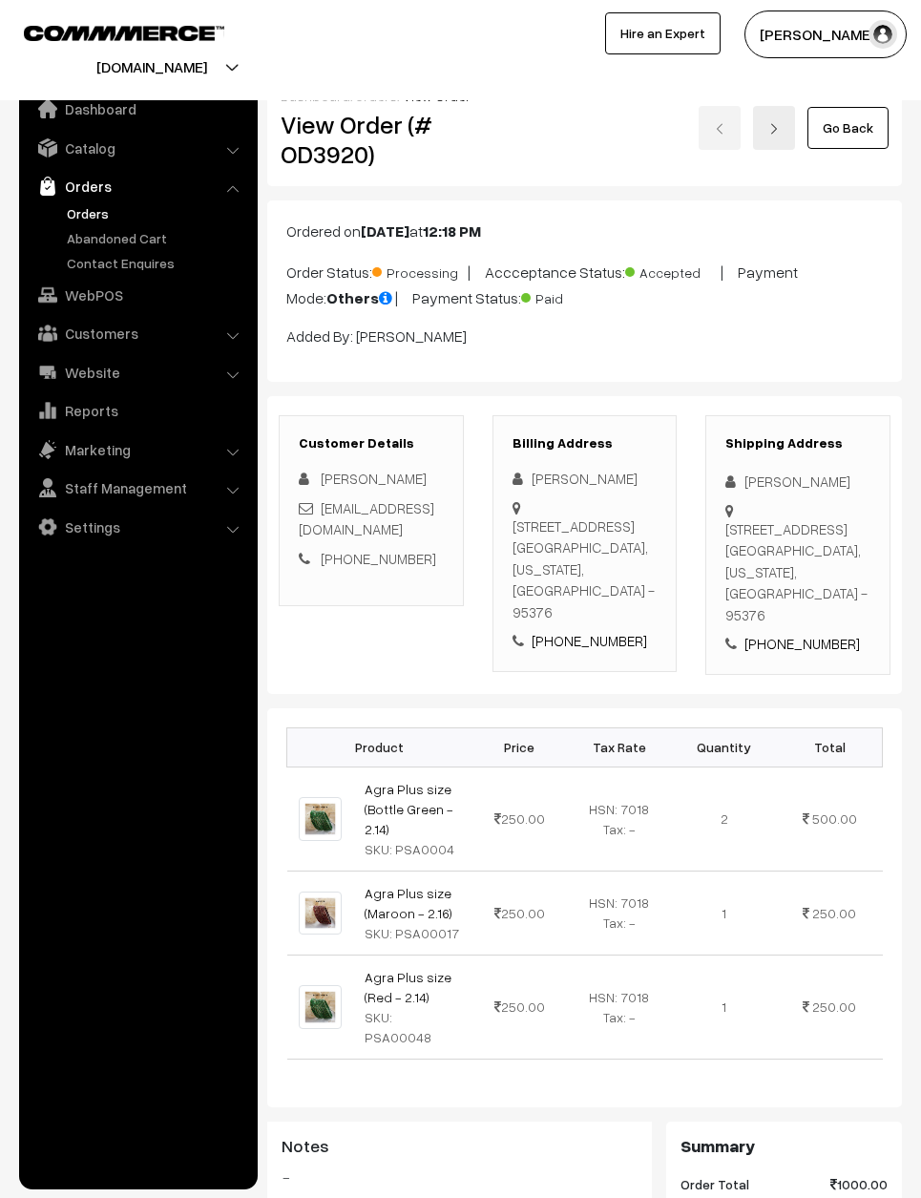
click at [857, 114] on link "Go Back" at bounding box center [848, 127] width 81 height 42
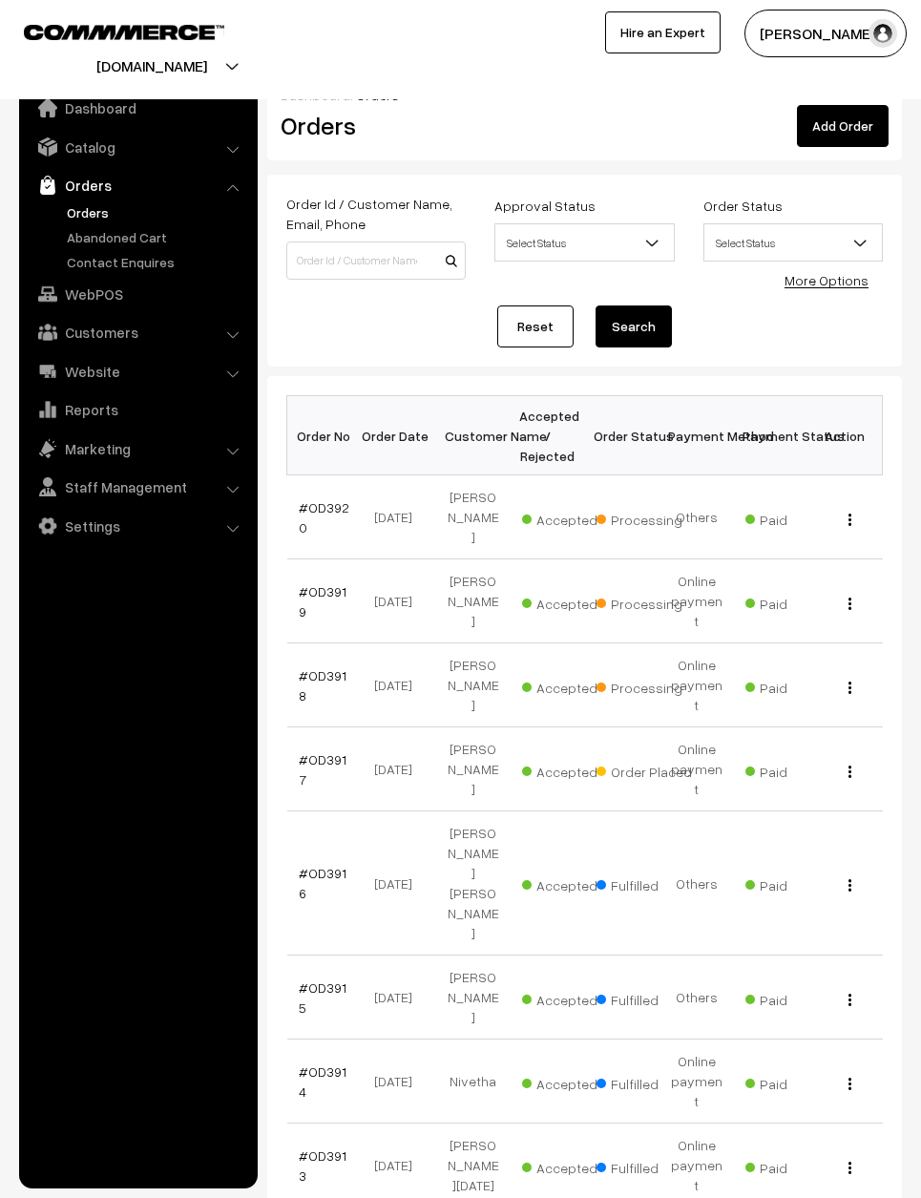
click at [336, 751] on link "#OD3917" at bounding box center [323, 769] width 48 height 36
click at [329, 751] on link "#OD3917" at bounding box center [323, 769] width 48 height 36
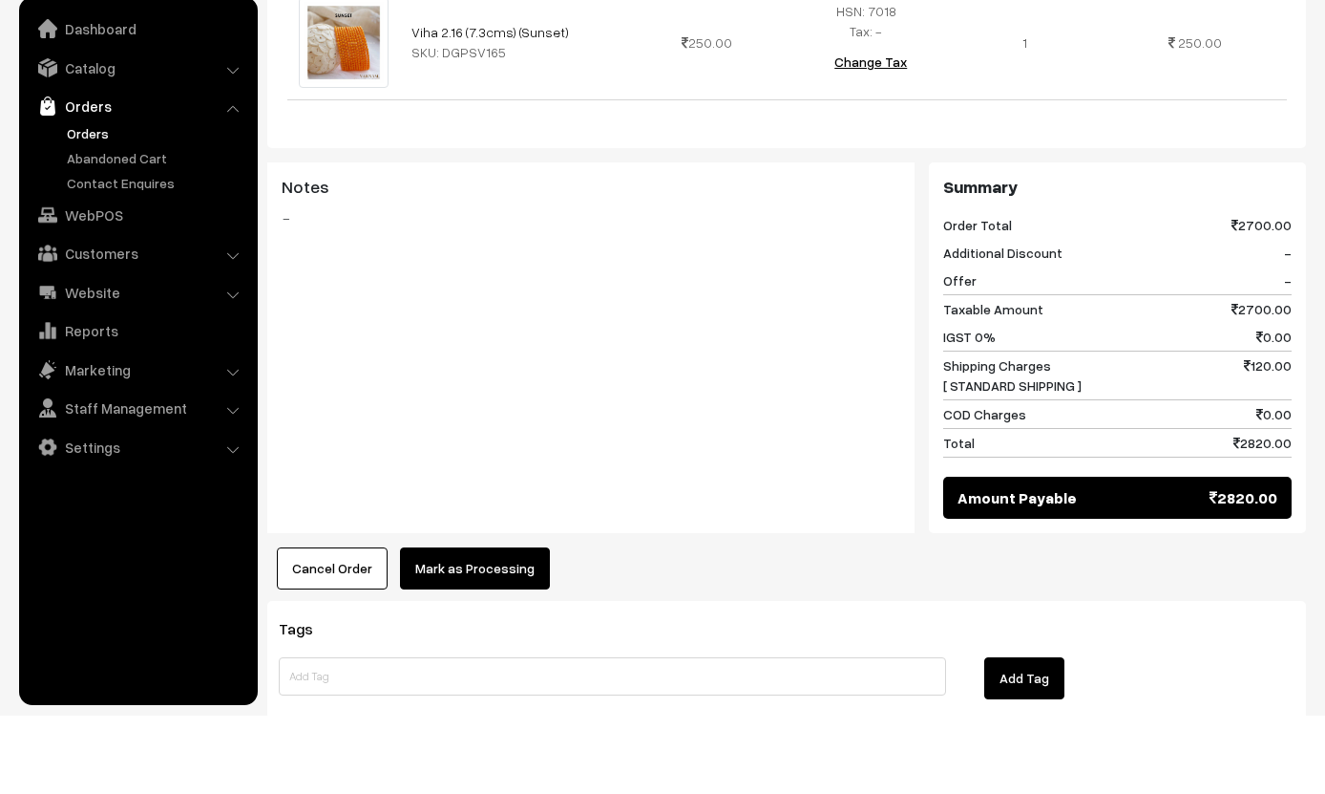
scroll to position [1657, 0]
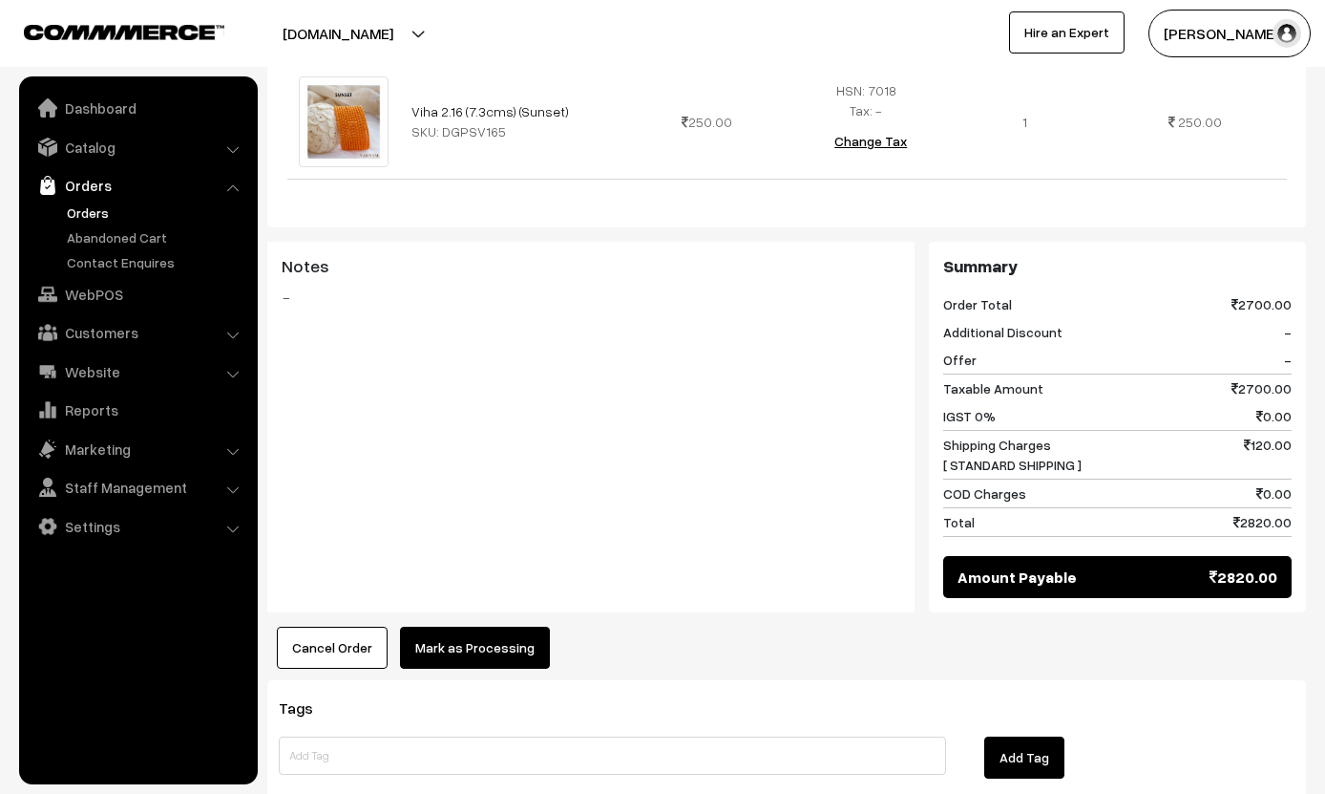
click at [500, 626] on button "Mark as Processing" at bounding box center [475, 647] width 150 height 42
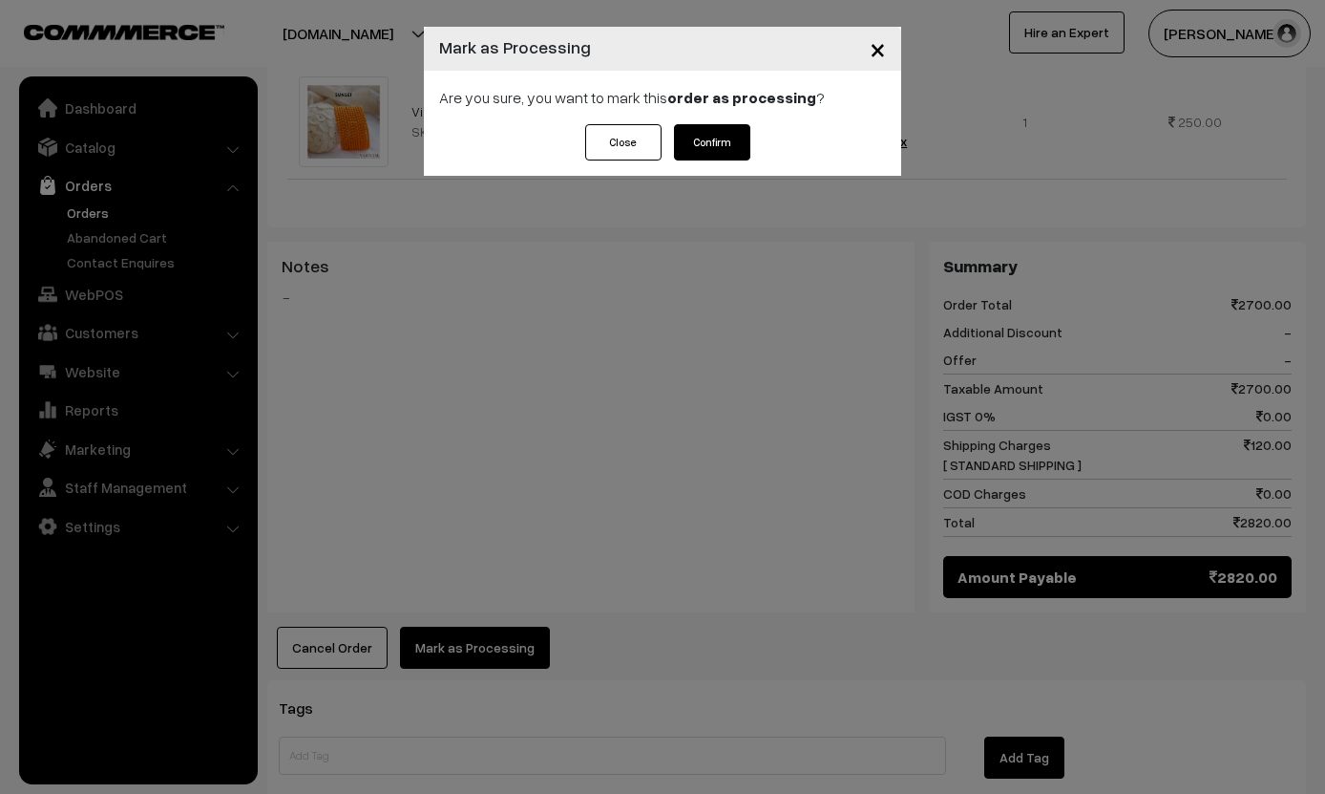
click at [697, 159] on button "Confirm" at bounding box center [712, 142] width 76 height 36
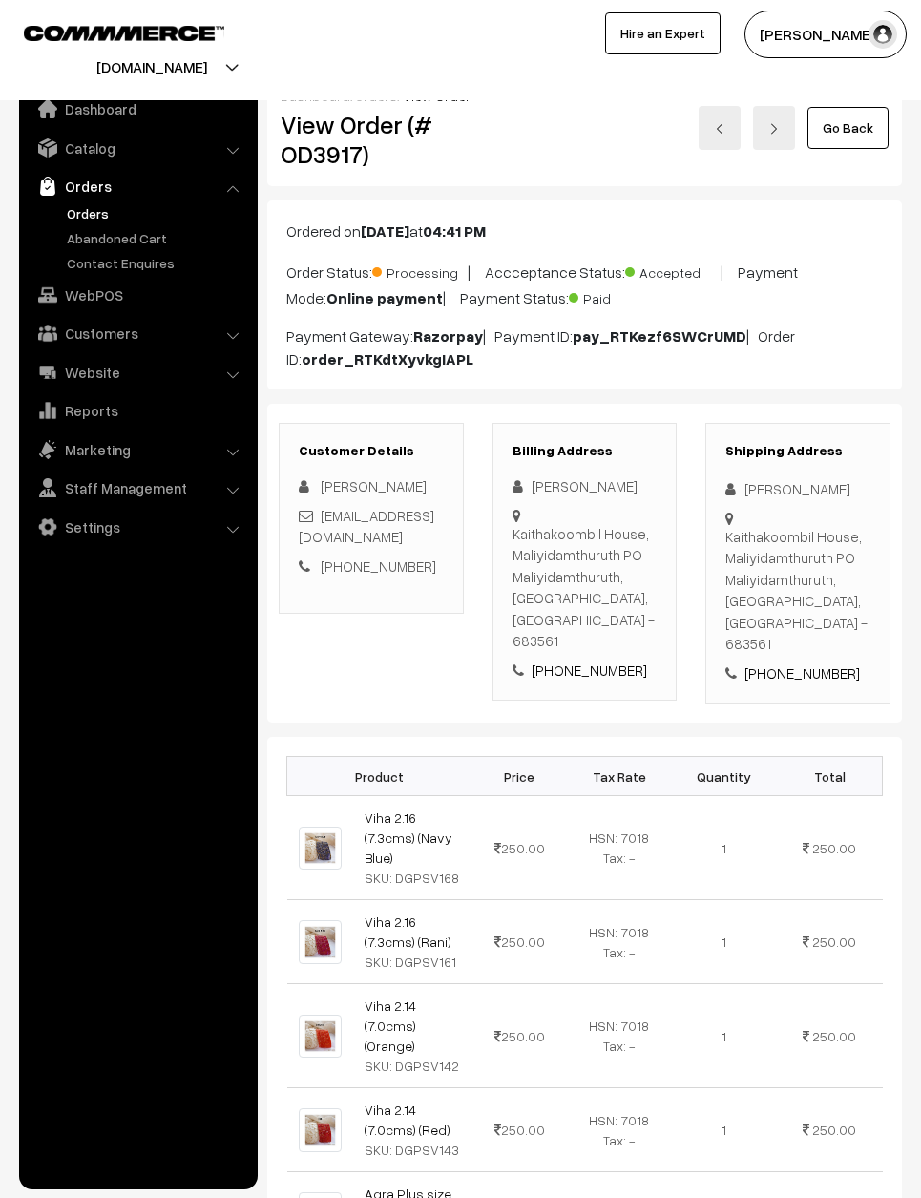
click at [855, 135] on link "Go Back" at bounding box center [848, 127] width 81 height 42
